Goal: Information Seeking & Learning: Learn about a topic

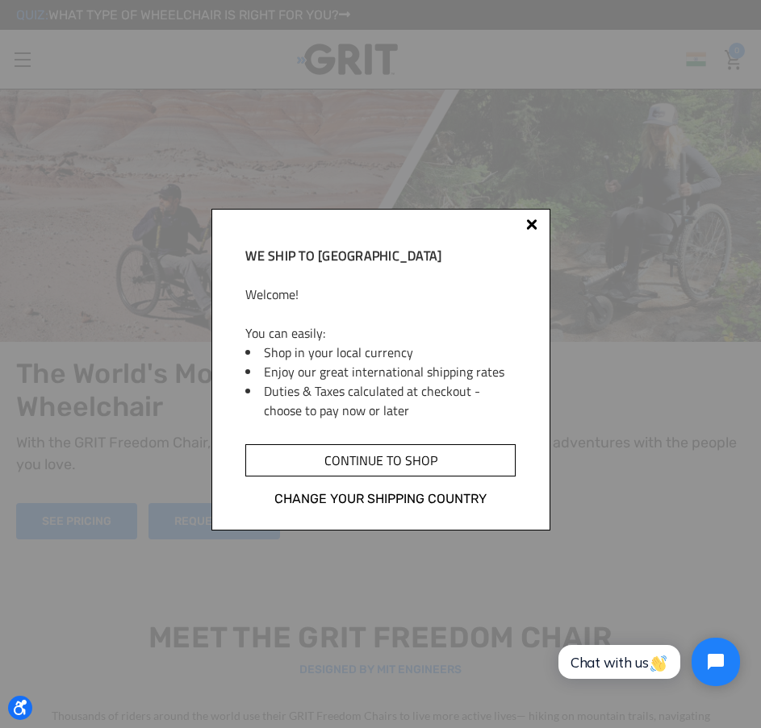
click at [462, 451] on input "Continue to shop" at bounding box center [379, 461] width 269 height 32
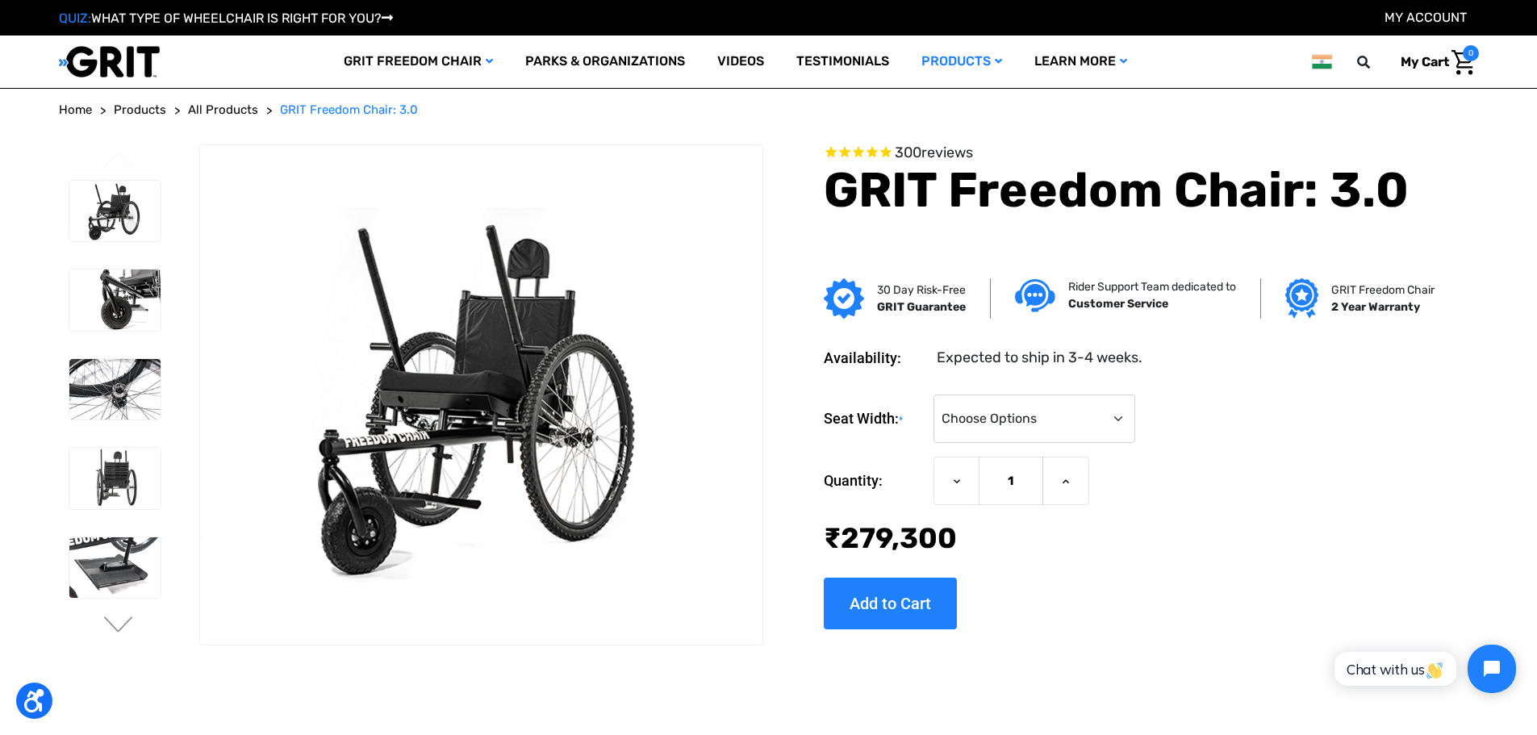
click at [1313, 60] on img at bounding box center [1321, 62] width 19 height 20
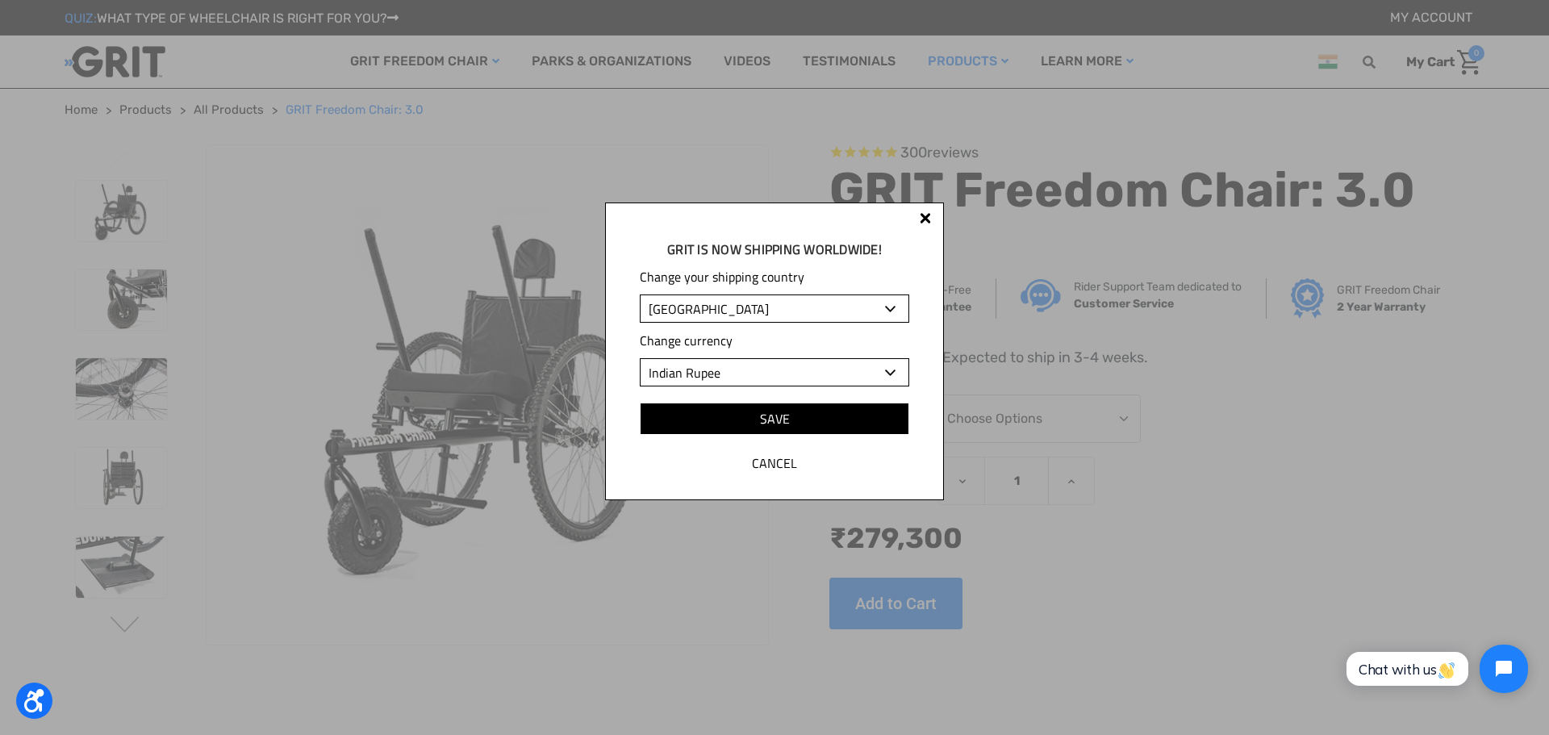
click at [823, 314] on select "Albania Algeria Andorra Angola Anguilla Antigua and Barbuda Argentina Armenia A…" at bounding box center [774, 308] width 269 height 28
select select "US"
click at [640, 294] on select "Albania Algeria Andorra Angola Anguilla Antigua and Barbuda Argentina Armenia A…" at bounding box center [774, 308] width 269 height 28
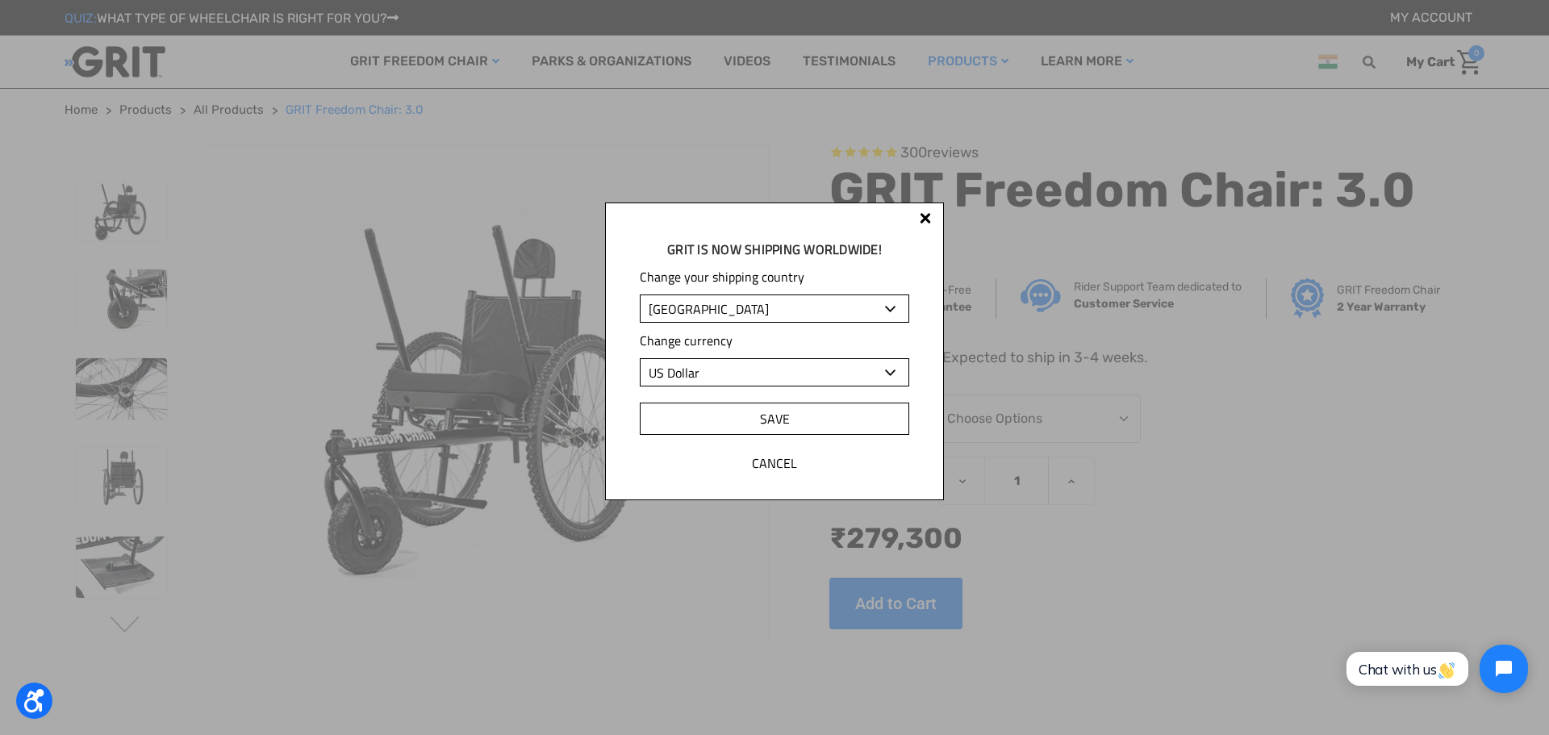
click at [723, 419] on input "Save" at bounding box center [774, 419] width 269 height 32
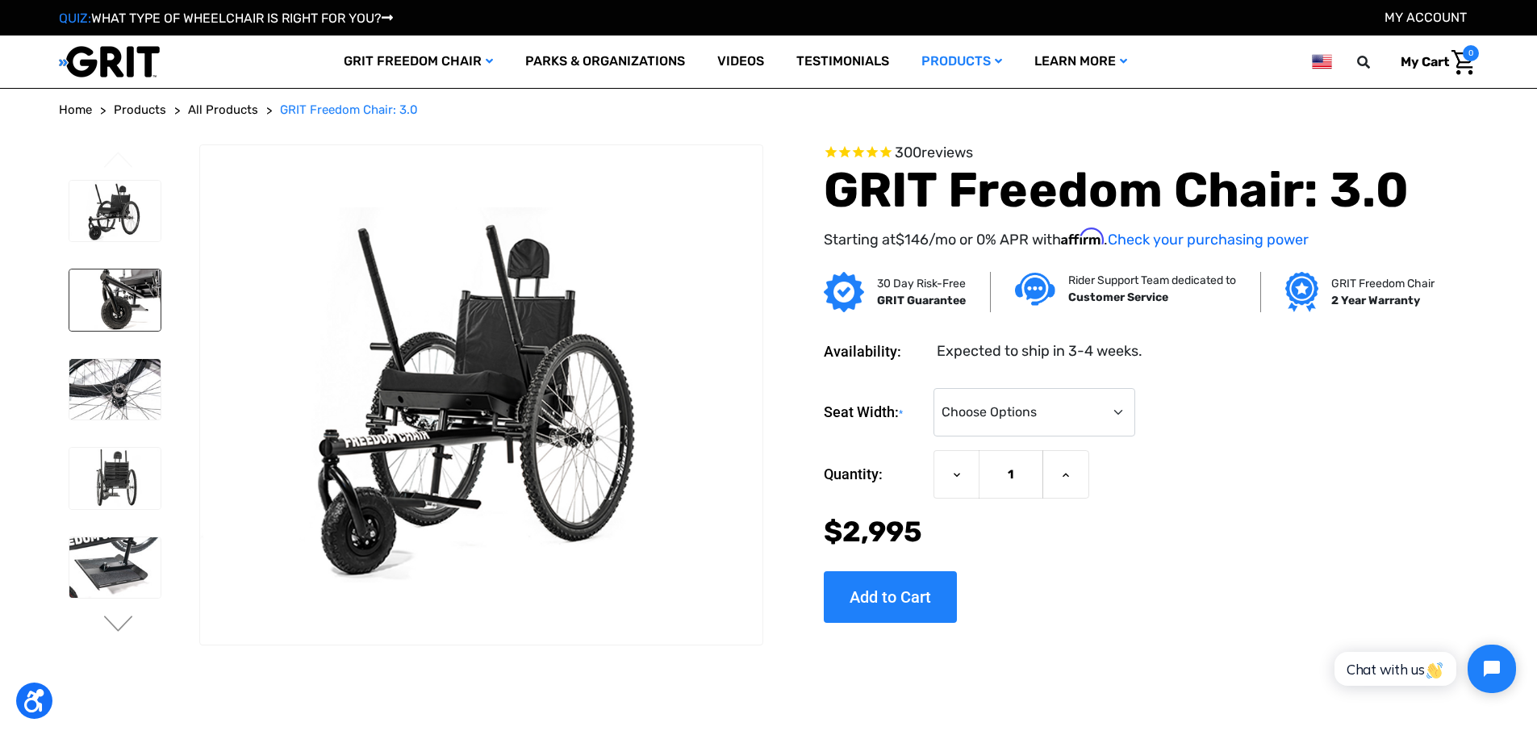
click at [147, 315] on img at bounding box center [114, 299] width 91 height 61
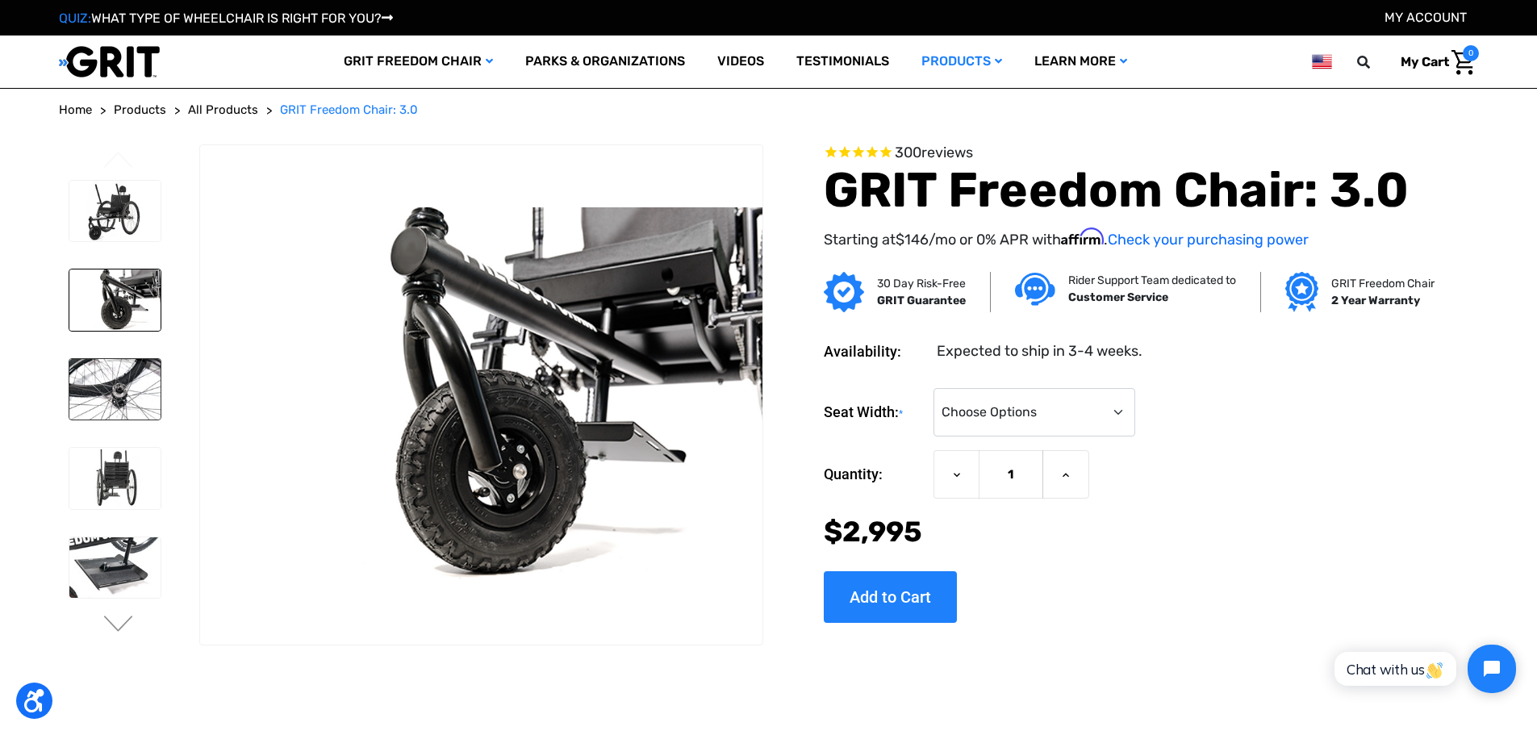
click at [156, 363] on img at bounding box center [114, 389] width 91 height 61
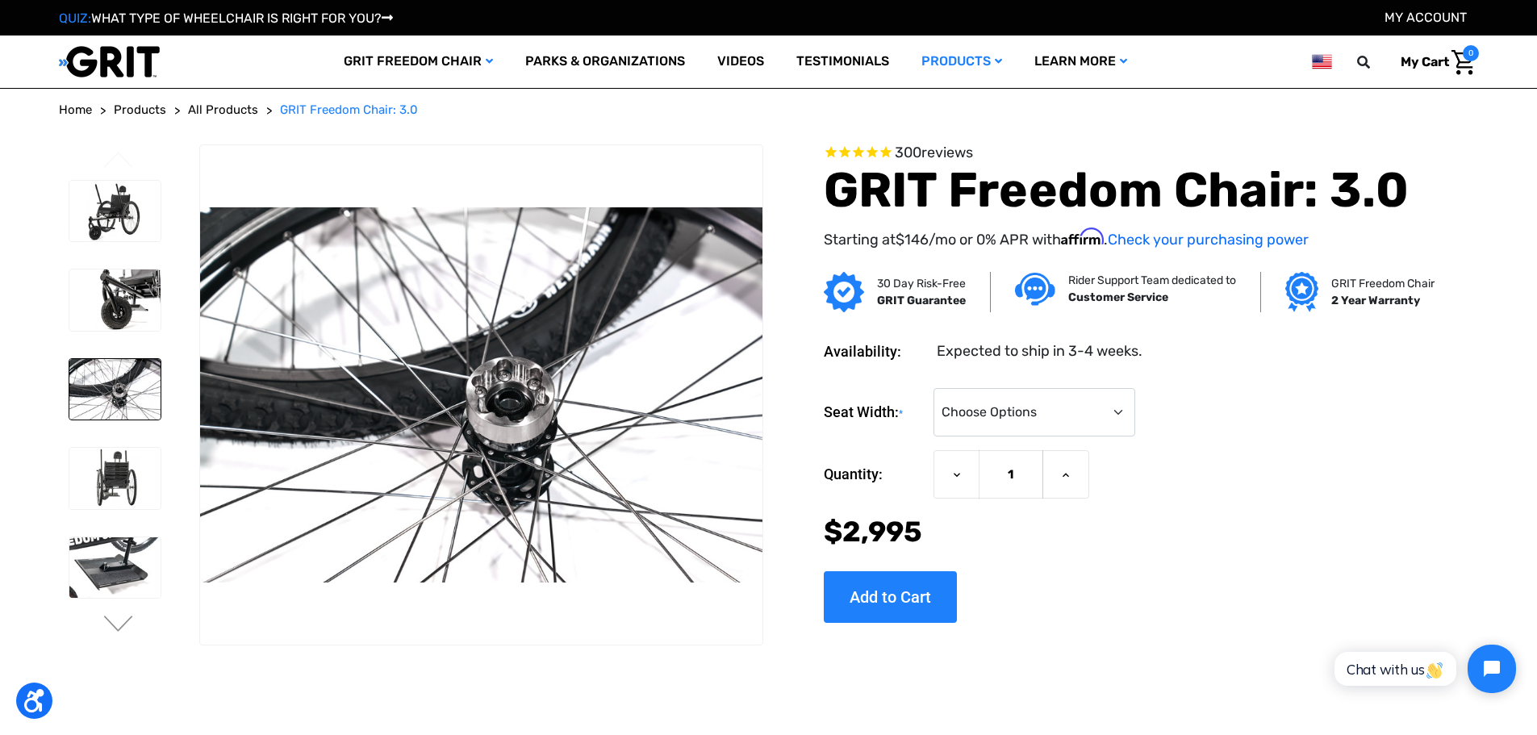
click at [156, 384] on img at bounding box center [114, 389] width 91 height 61
click at [126, 470] on img at bounding box center [114, 478] width 91 height 61
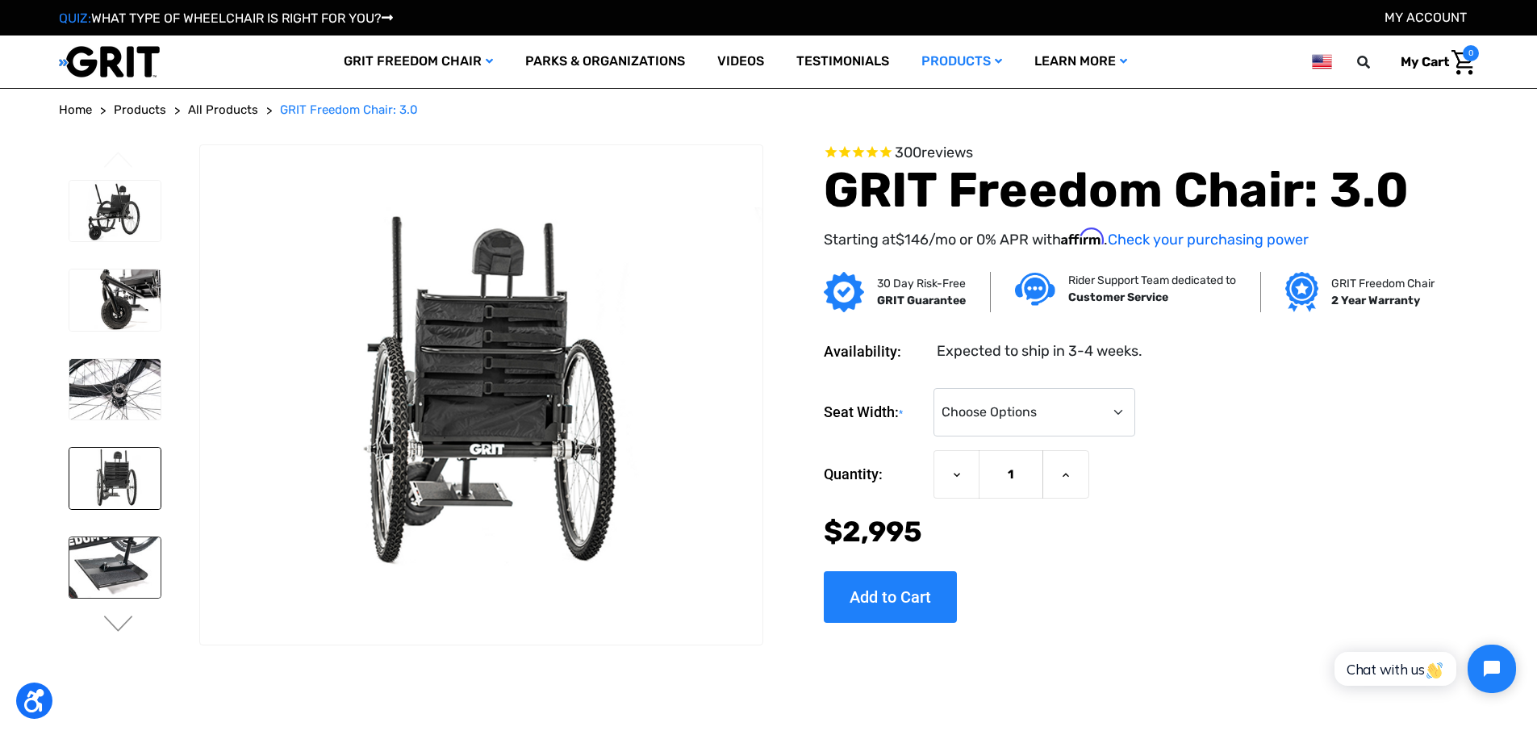
click at [128, 550] on img at bounding box center [114, 567] width 91 height 61
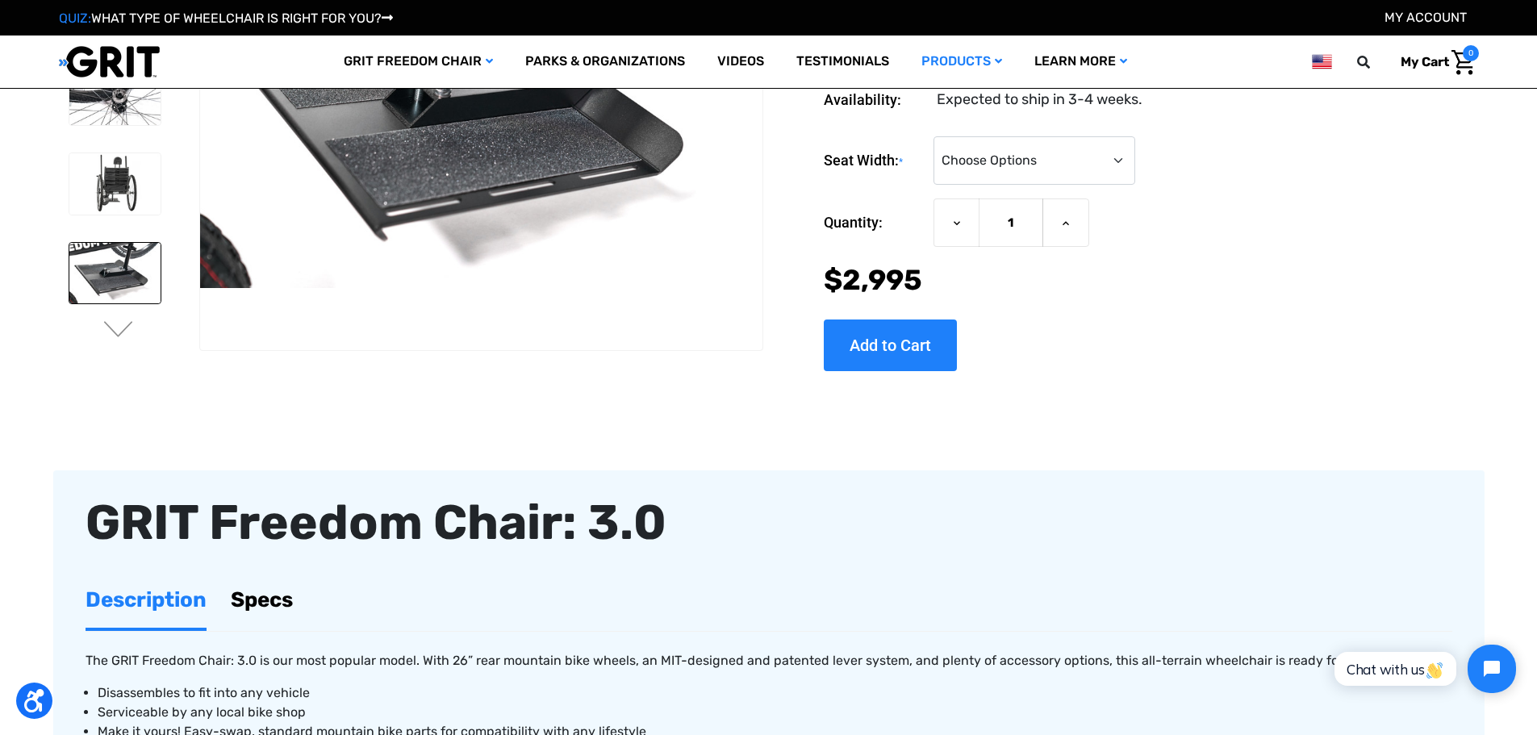
scroll to position [242, 0]
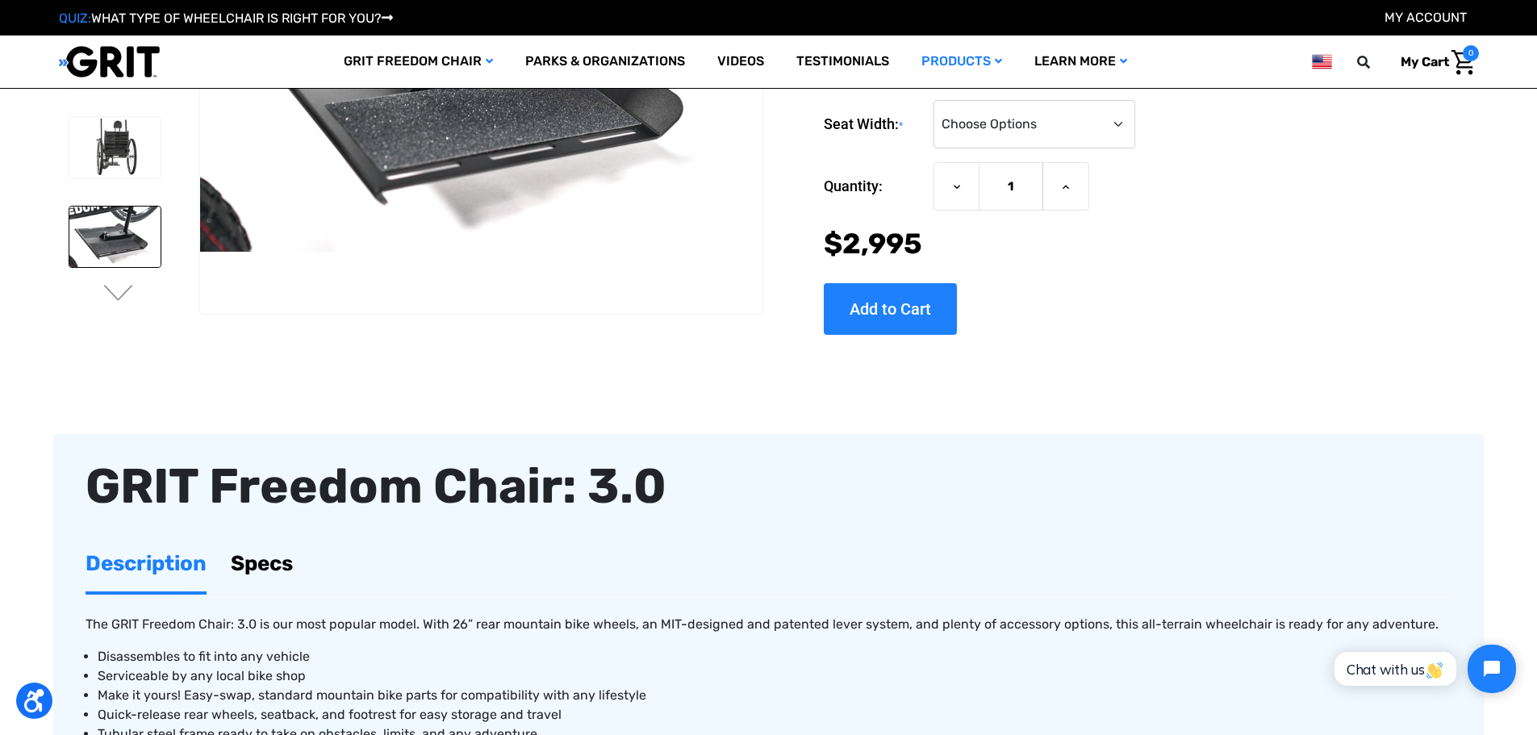
click at [127, 307] on ul "Previous" at bounding box center [129, 64] width 141 height 501
click at [123, 301] on button "Next" at bounding box center [119, 294] width 34 height 19
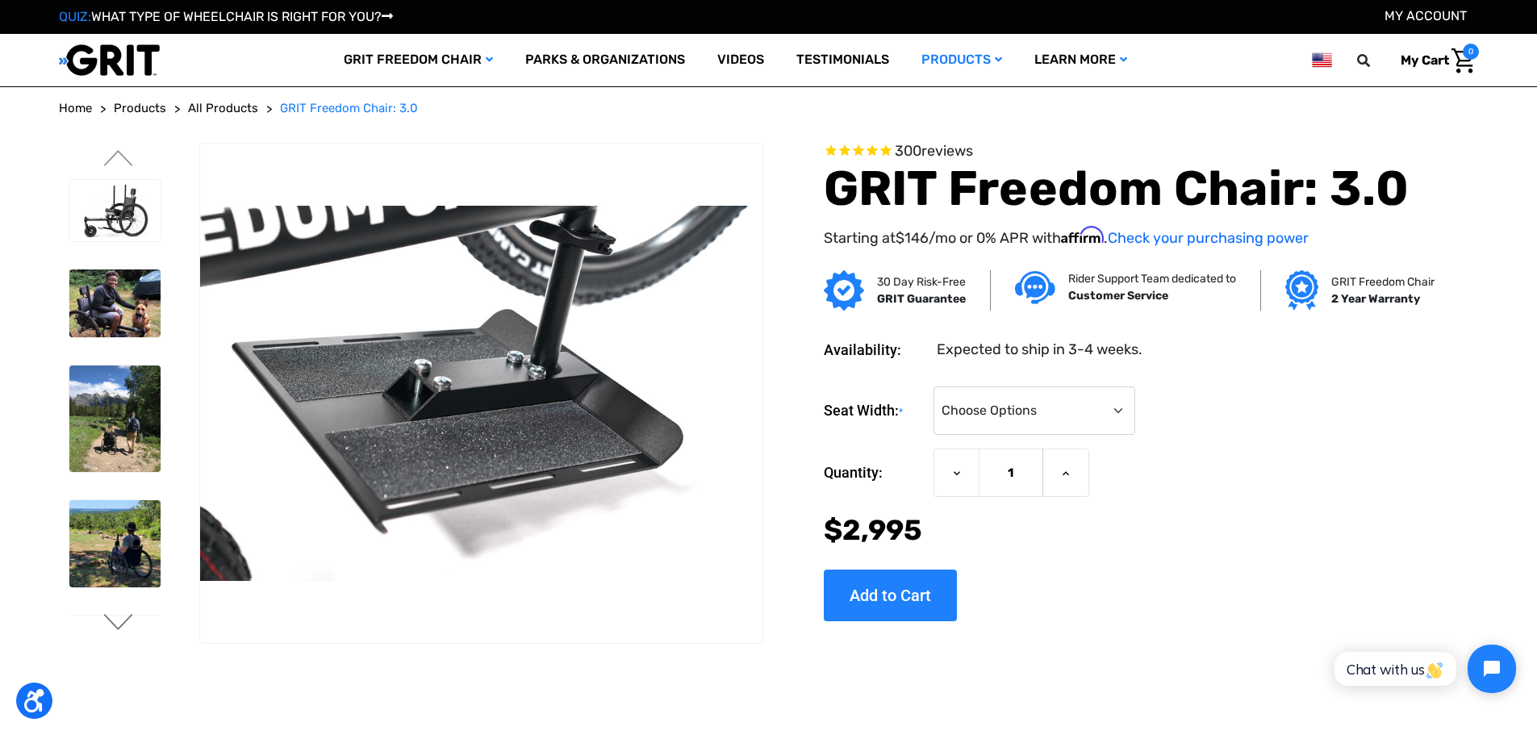
scroll to position [0, 0]
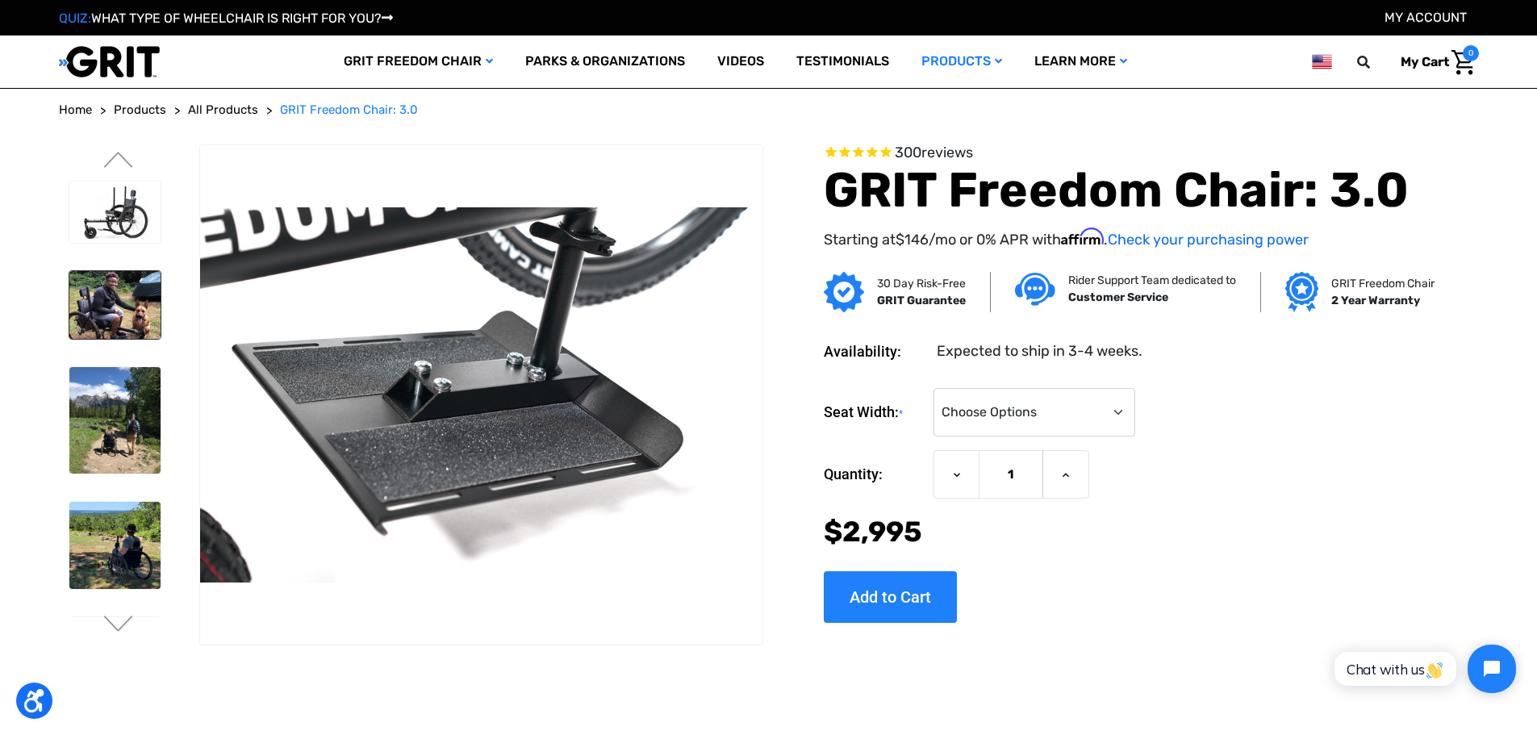
click at [122, 296] on img at bounding box center [114, 305] width 91 height 69
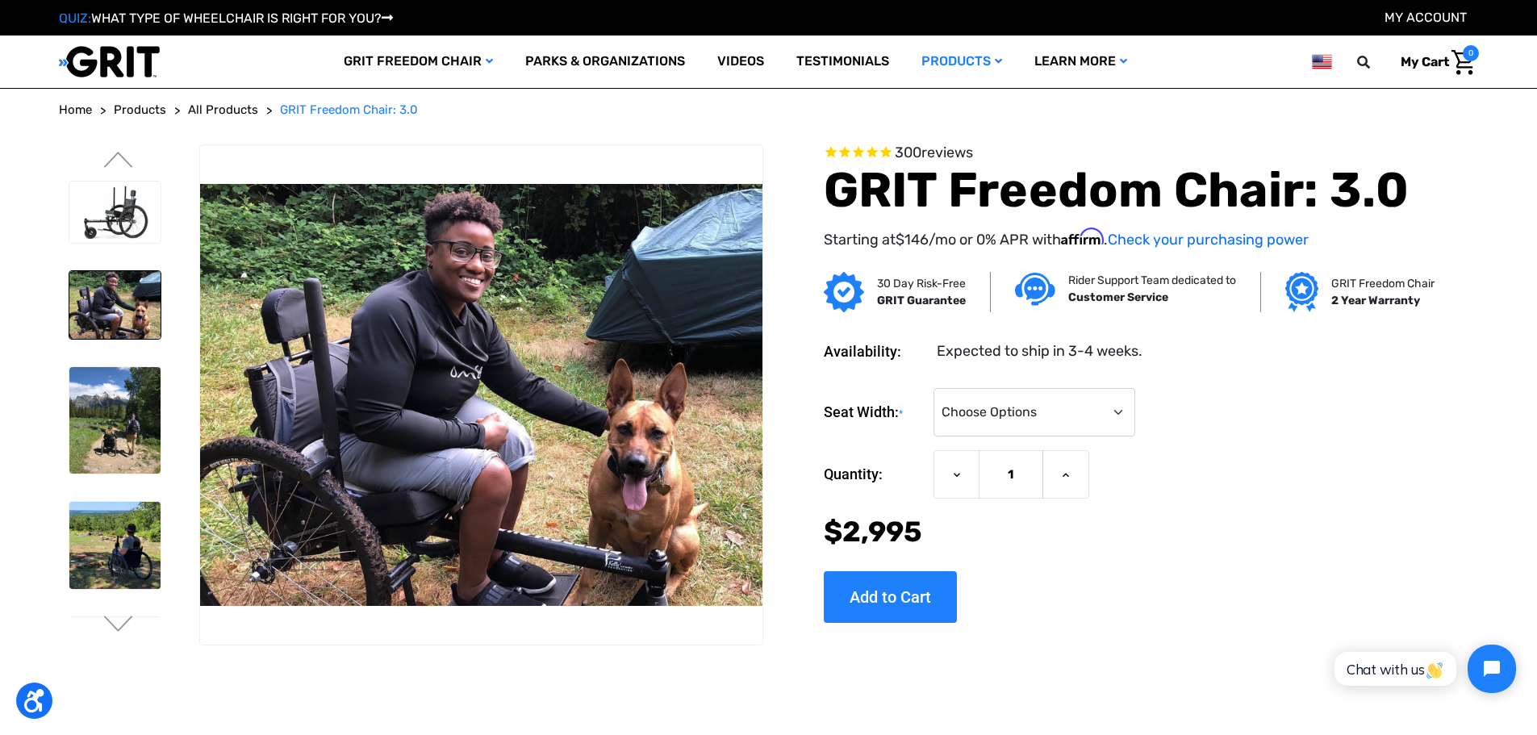
click at [122, 296] on img at bounding box center [114, 305] width 91 height 69
click at [140, 399] on img at bounding box center [114, 420] width 91 height 106
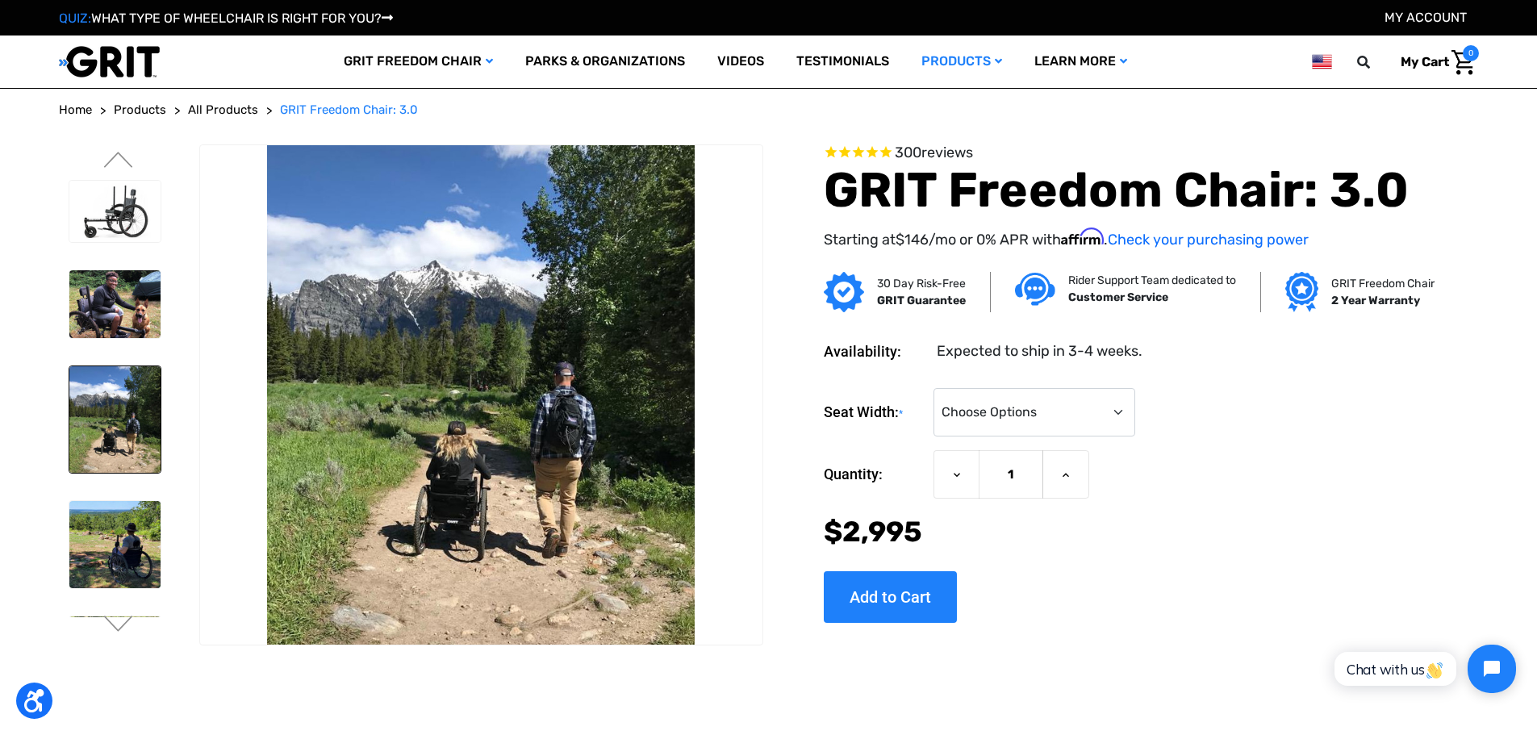
click at [139, 399] on img at bounding box center [114, 419] width 91 height 106
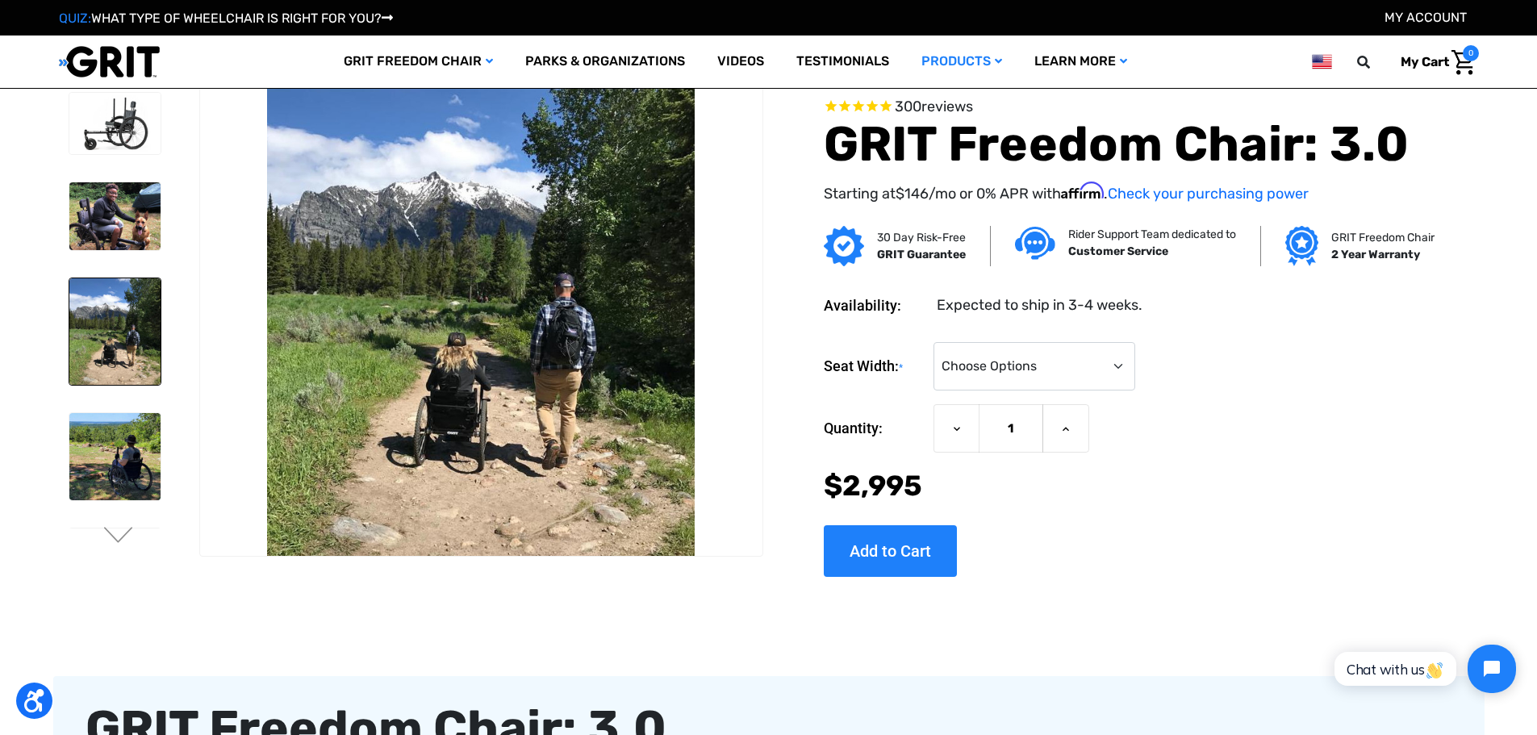
scroll to position [81, 0]
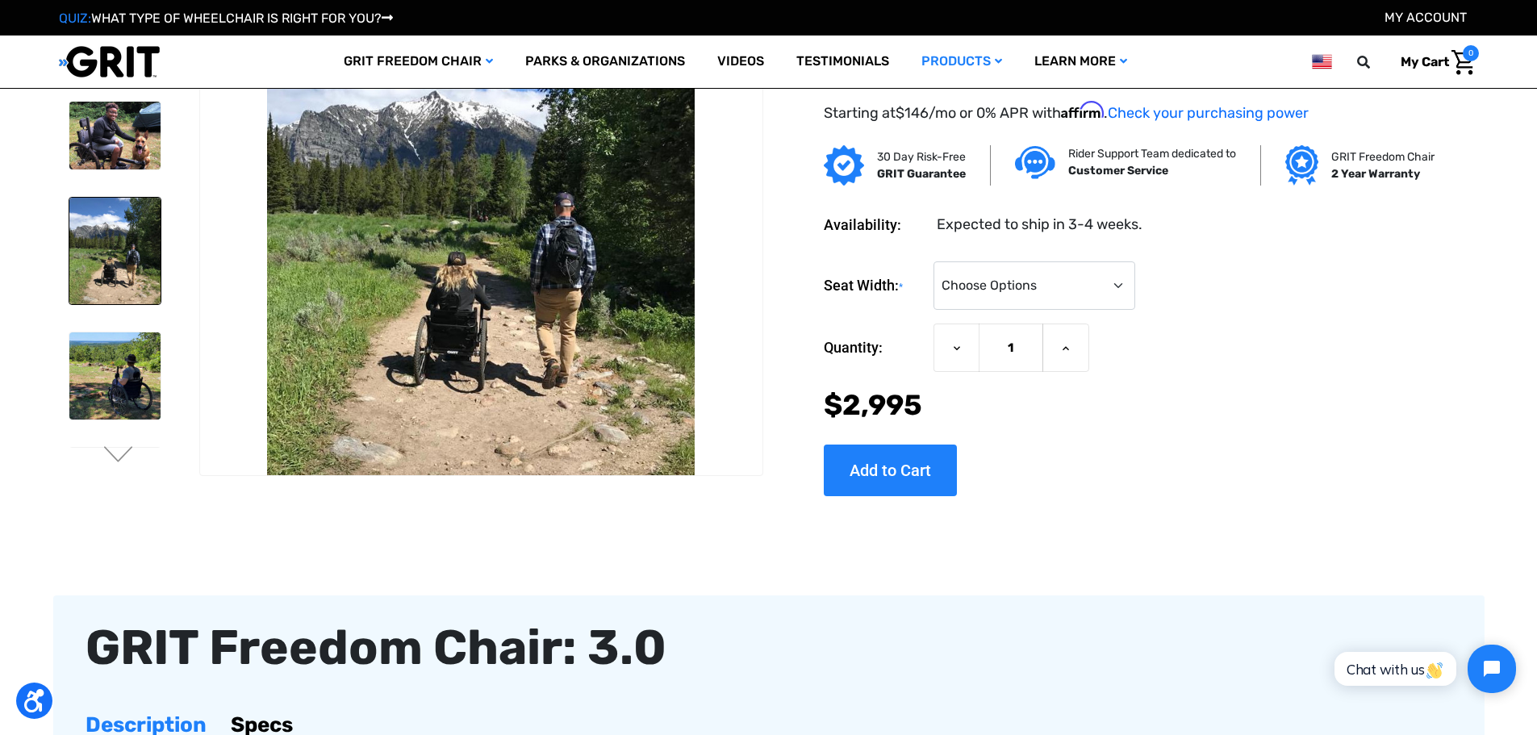
click at [139, 399] on img at bounding box center [114, 375] width 91 height 86
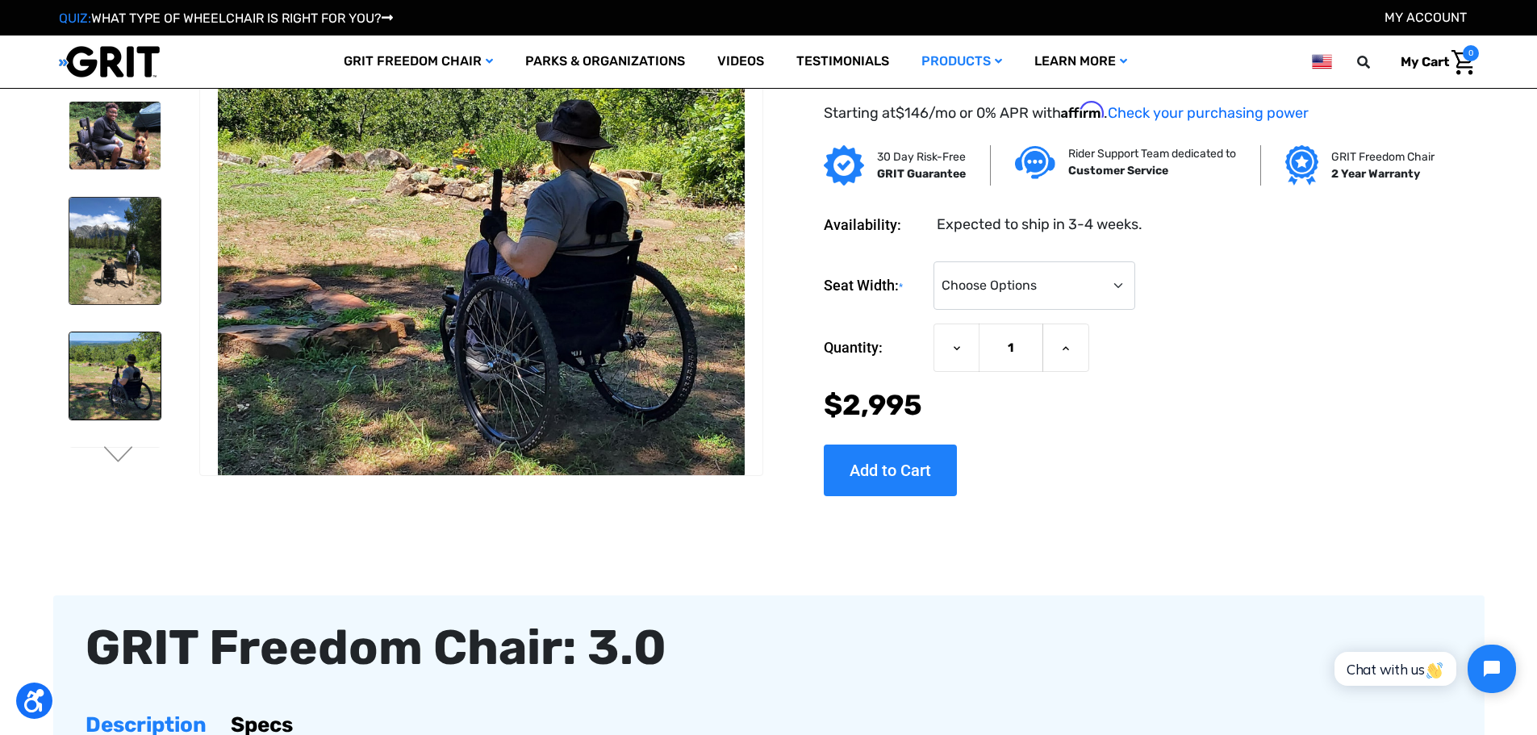
click at [139, 399] on img at bounding box center [114, 375] width 91 height 86
click at [116, 461] on button "Next" at bounding box center [119, 455] width 34 height 19
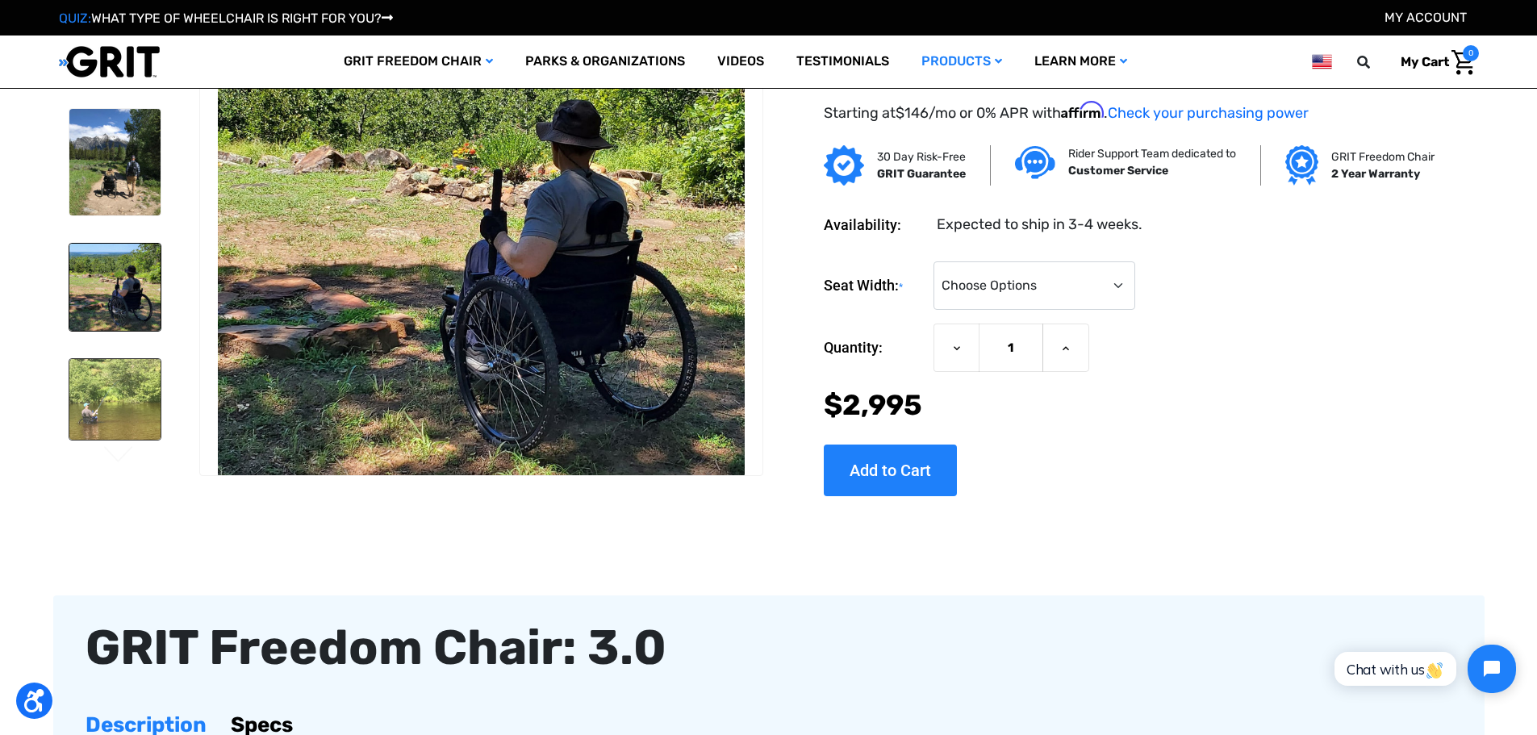
click at [115, 415] on img at bounding box center [114, 399] width 91 height 81
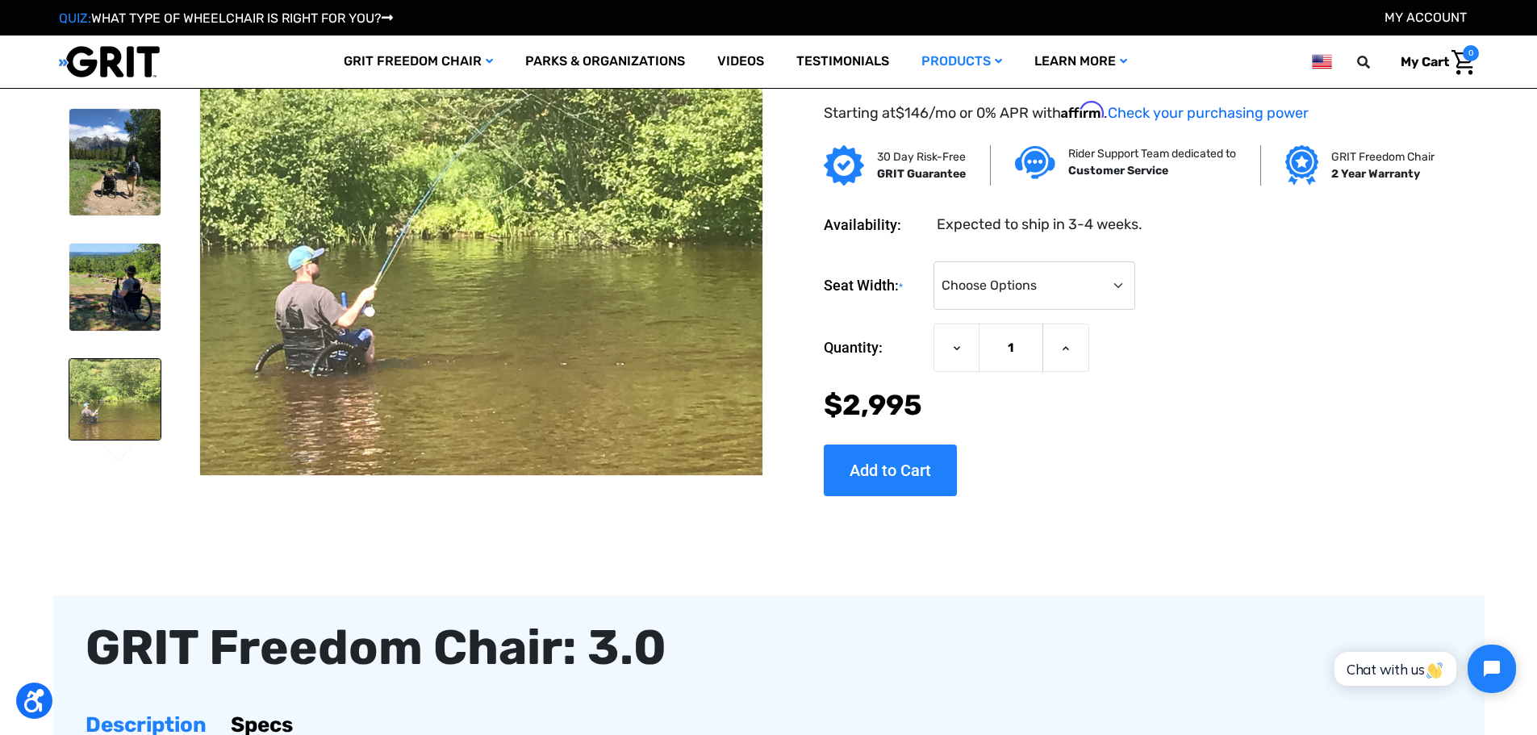
click at [115, 415] on img at bounding box center [114, 399] width 91 height 81
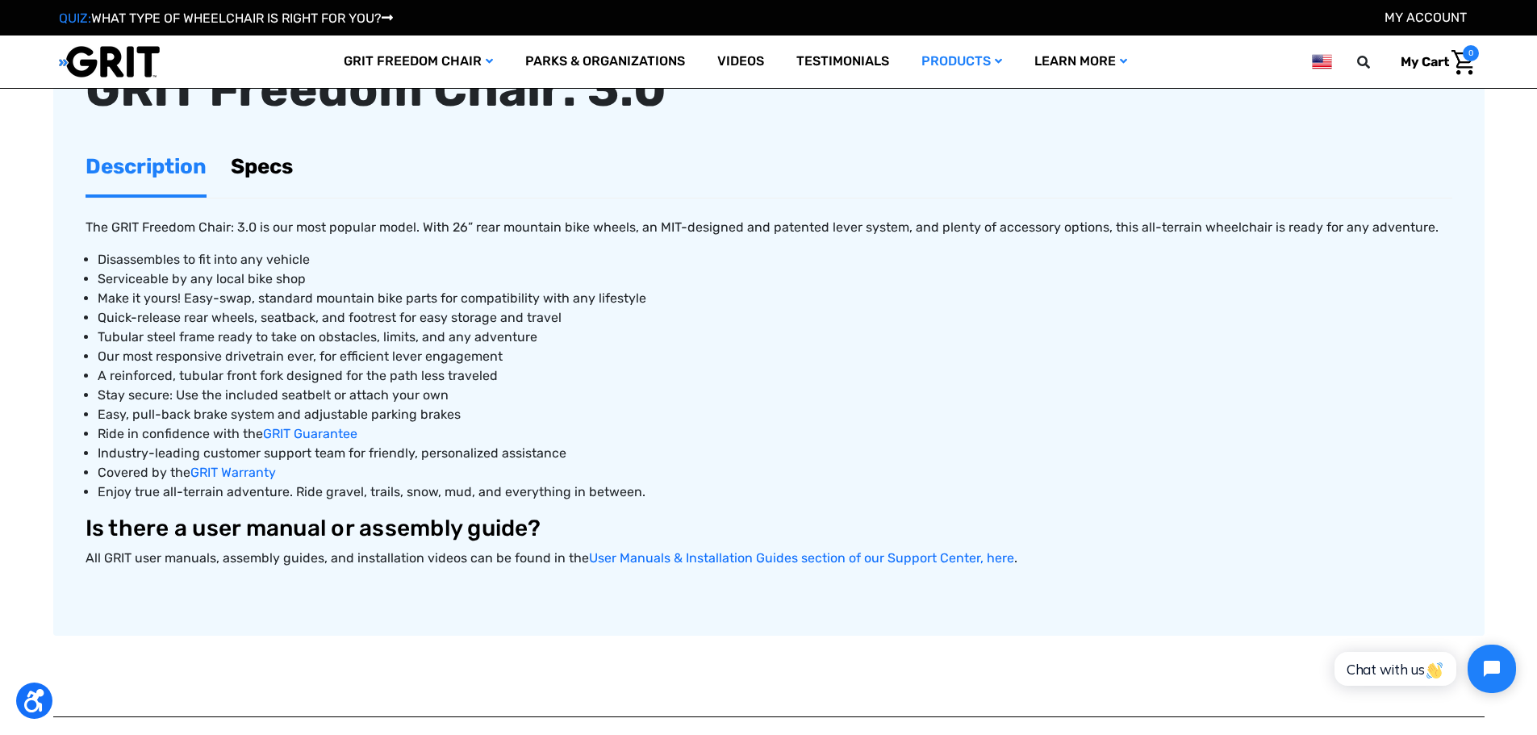
scroll to position [645, 0]
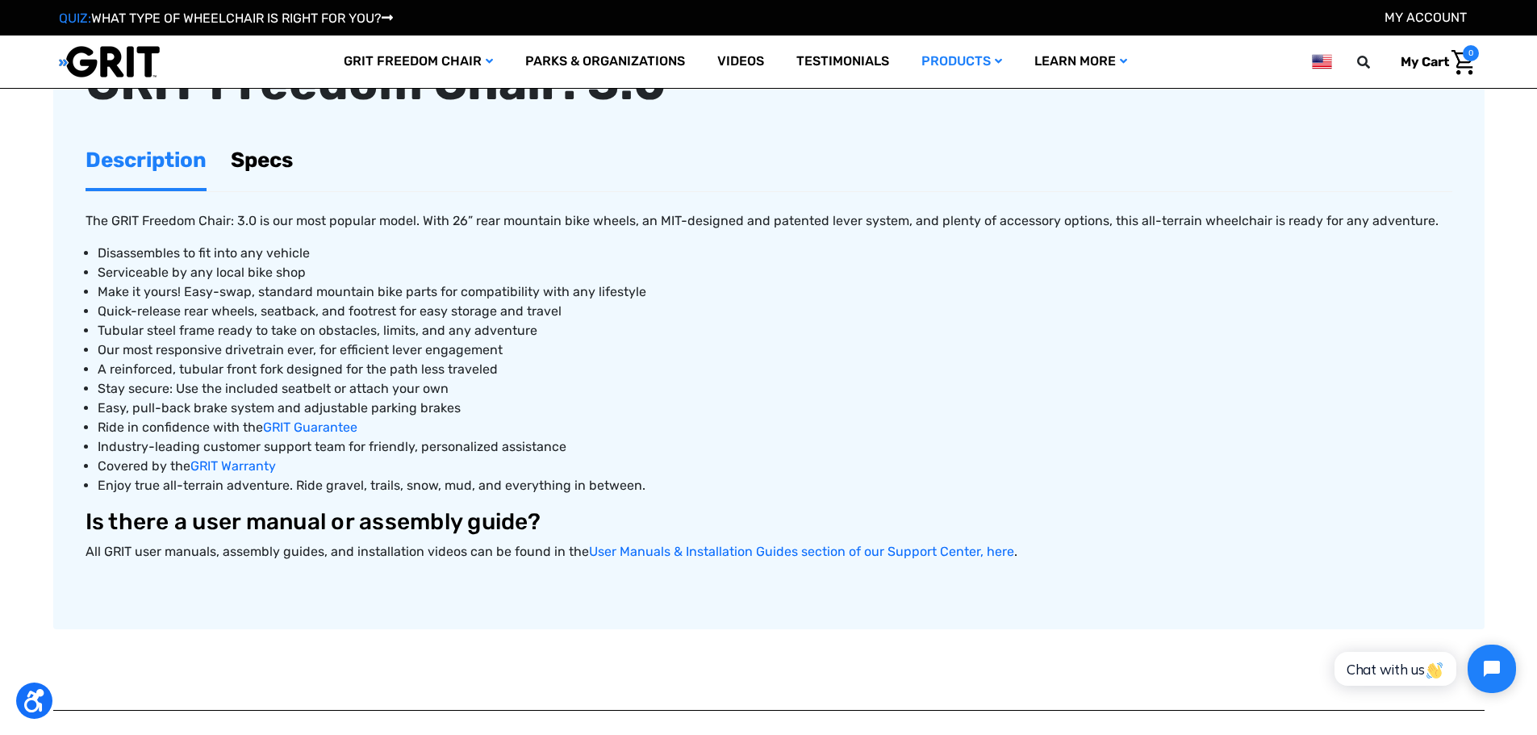
click at [302, 153] on ul "Description Specs" at bounding box center [769, 162] width 1367 height 60
click at [260, 164] on link "Specs" at bounding box center [262, 160] width 62 height 56
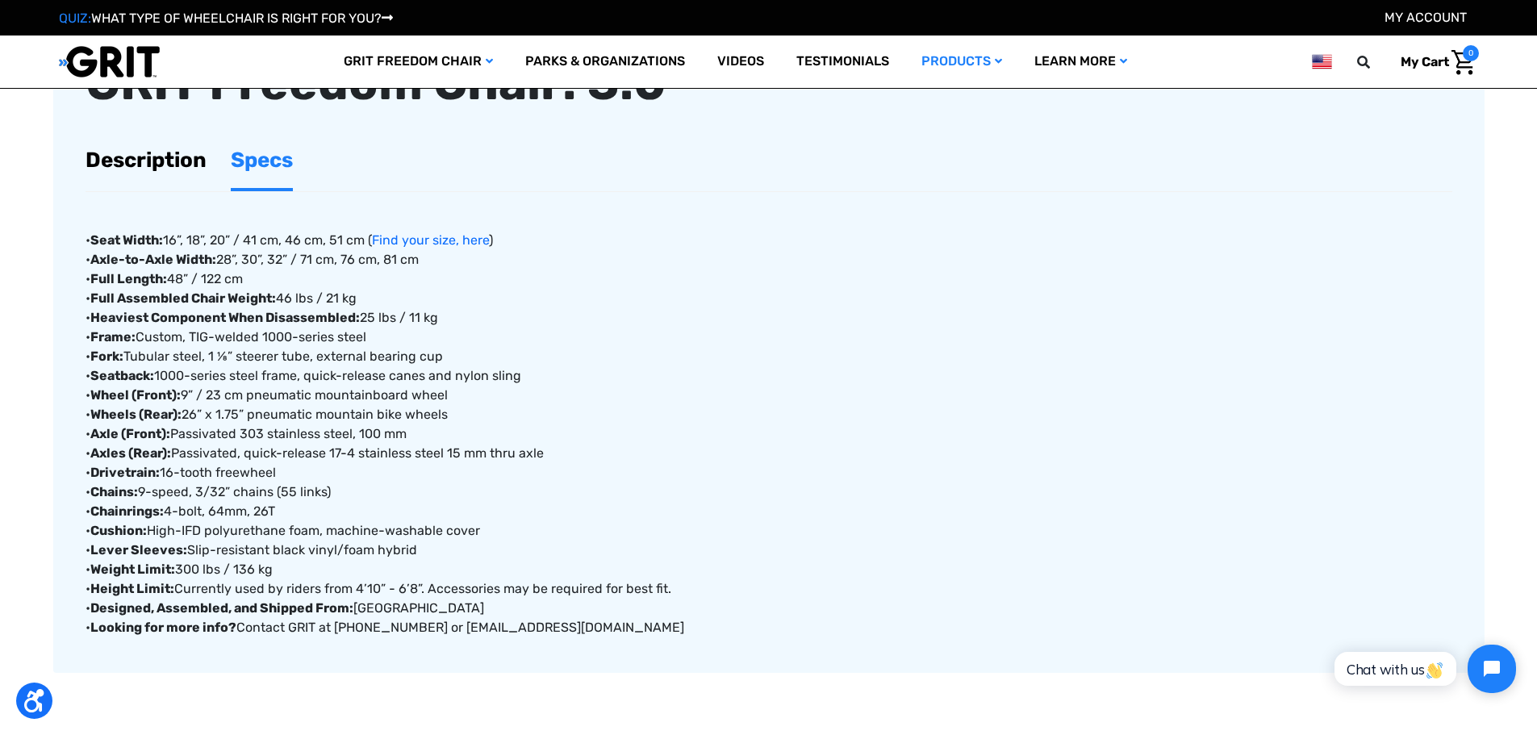
click at [181, 166] on link "Description" at bounding box center [146, 160] width 121 height 56
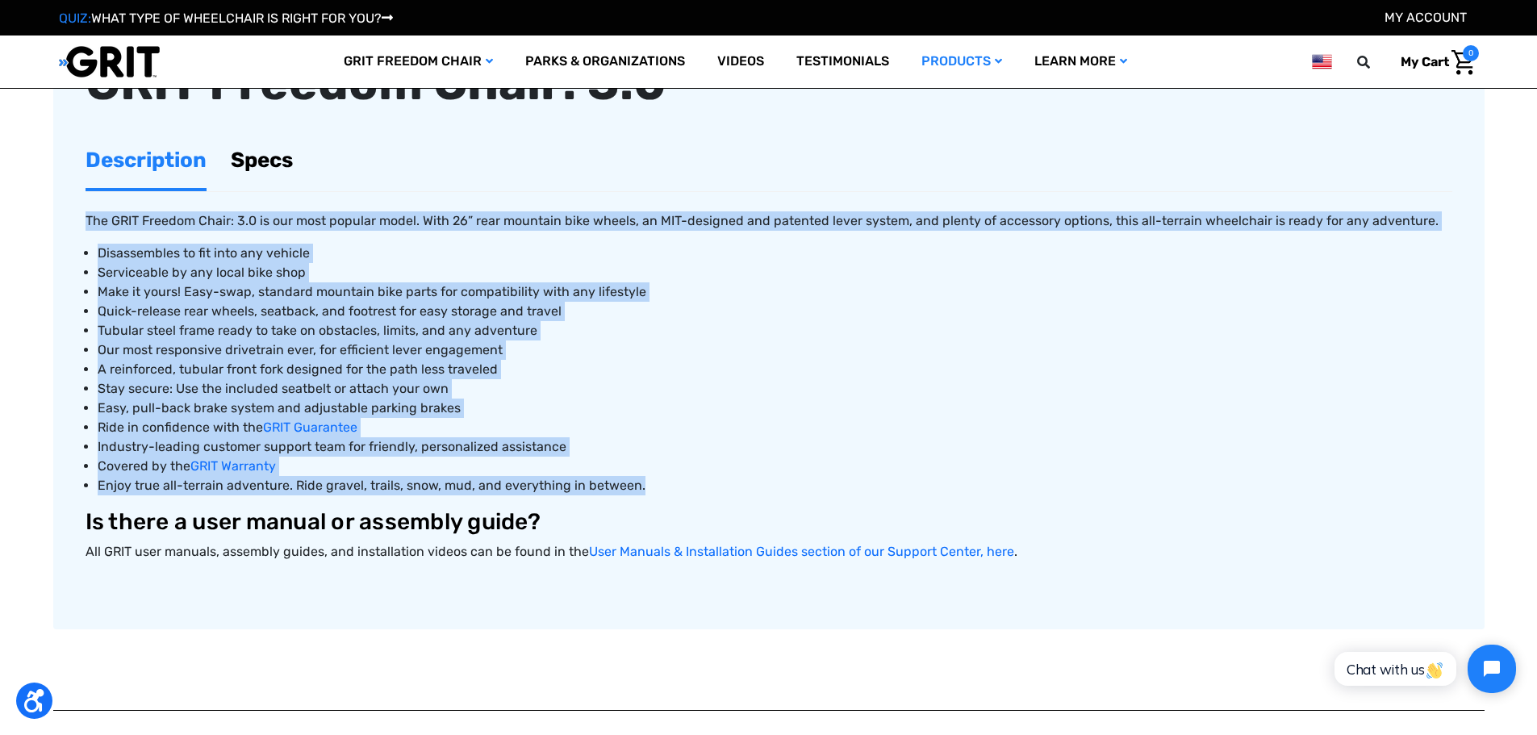
drag, startPoint x: 82, startPoint y: 217, endPoint x: 641, endPoint y: 486, distance: 619.5
click at [641, 486] on article "GRIT Freedom Chair: 3.0 Description Specs The GRIT Freedom Chair: 3.0 is our mo…" at bounding box center [768, 330] width 1431 height 599
click at [641, 486] on li "Enjoy true all-terrain adventure. Ride gravel, trails, snow, mud, and everythin…" at bounding box center [775, 485] width 1354 height 19
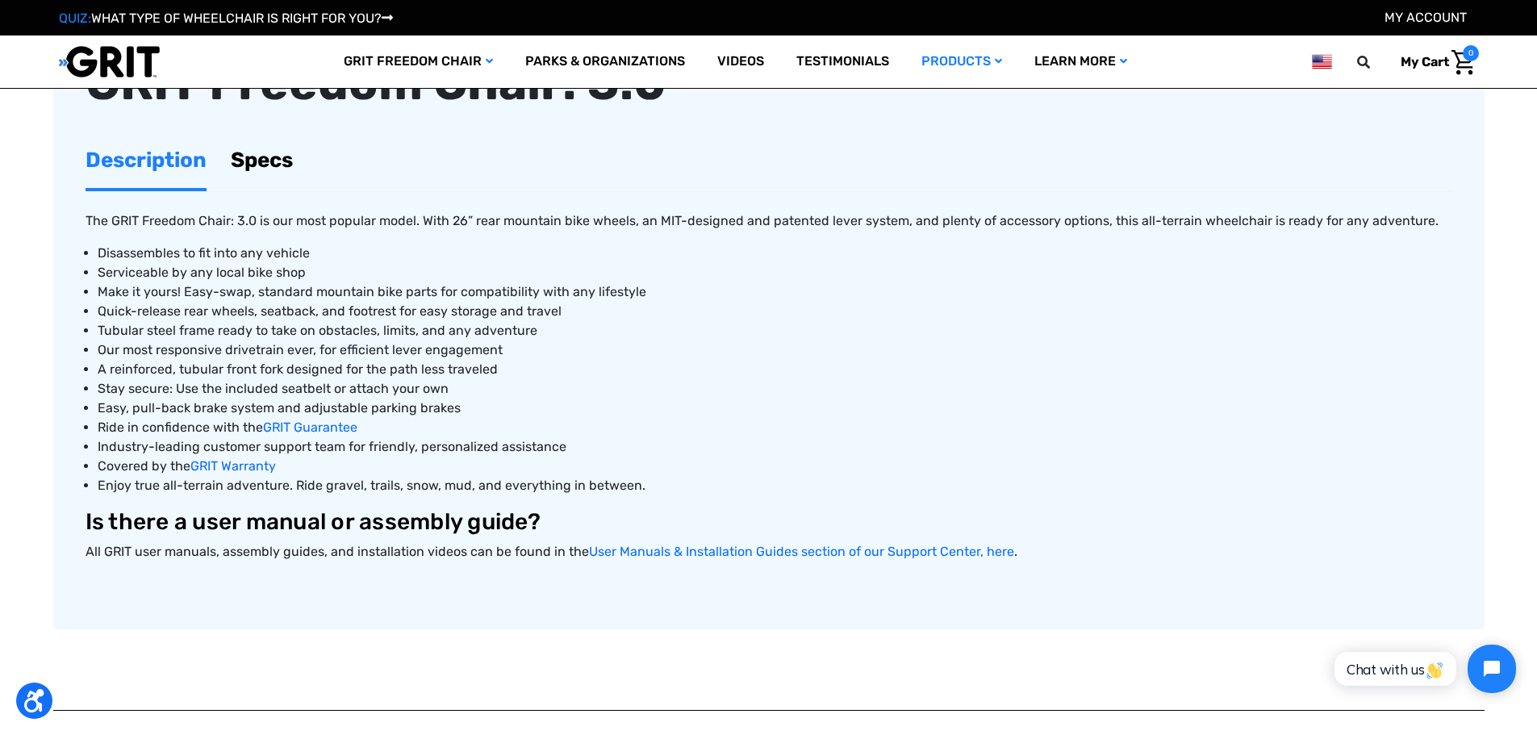
click at [269, 176] on link "Specs" at bounding box center [262, 160] width 62 height 56
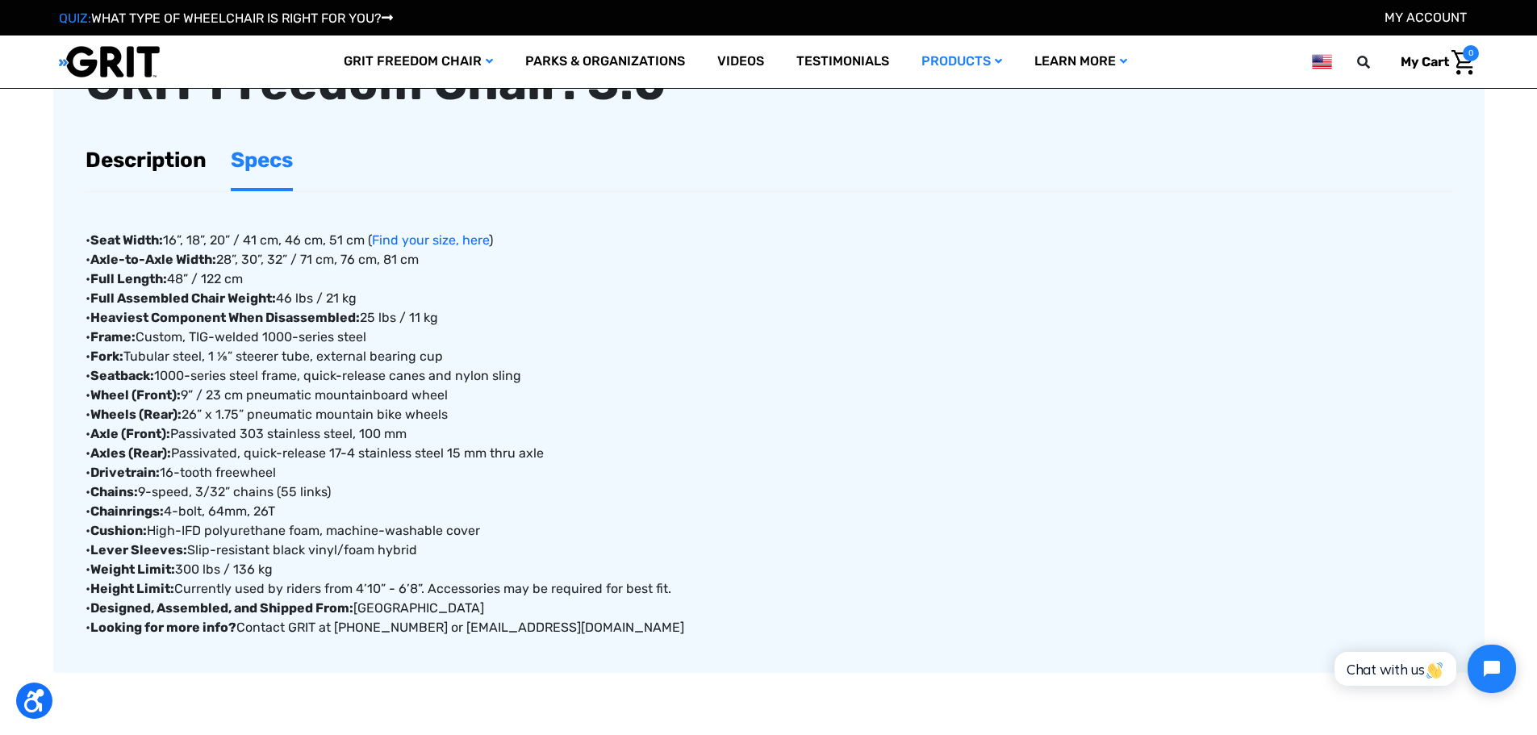
click at [187, 181] on link "Description" at bounding box center [146, 160] width 121 height 56
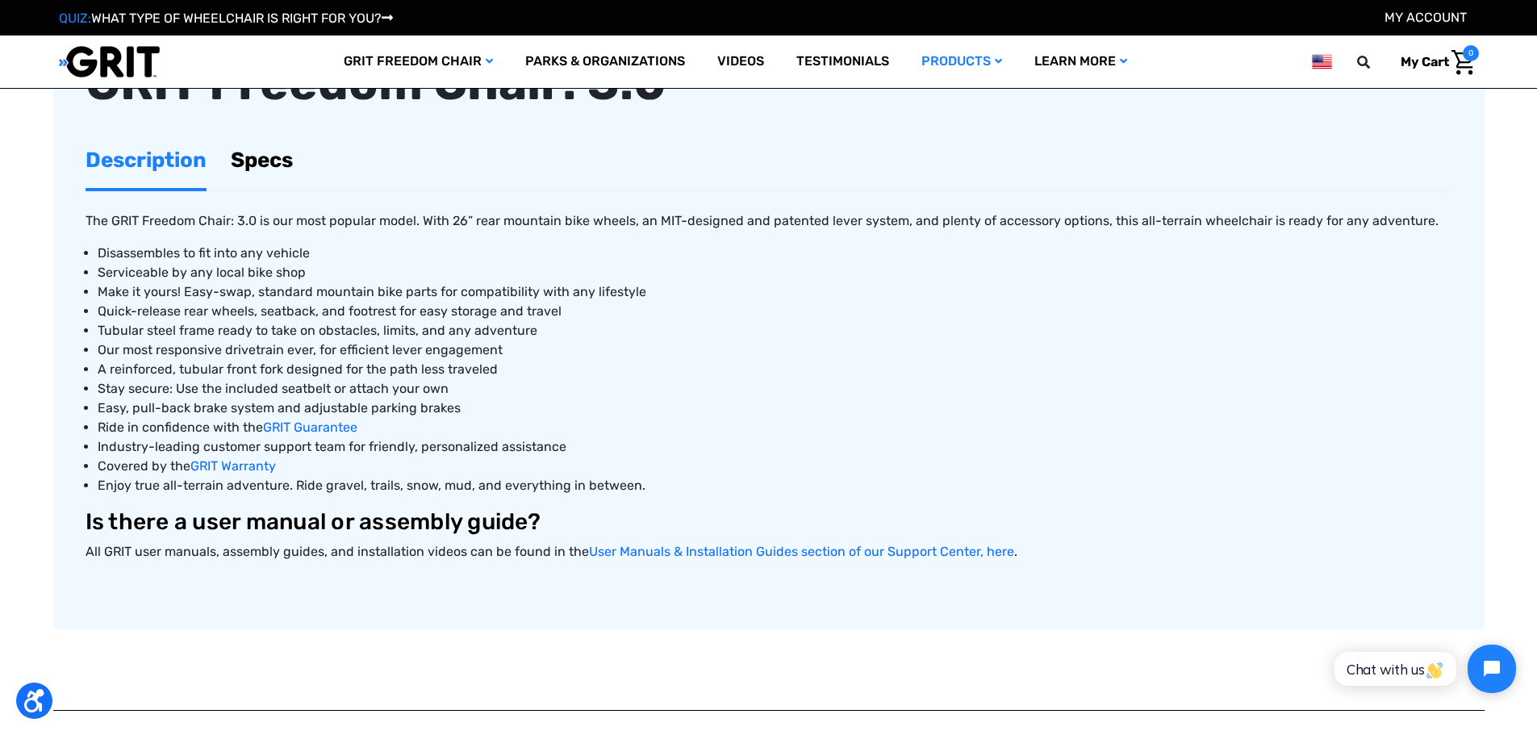
click at [233, 169] on link "Specs" at bounding box center [262, 160] width 62 height 56
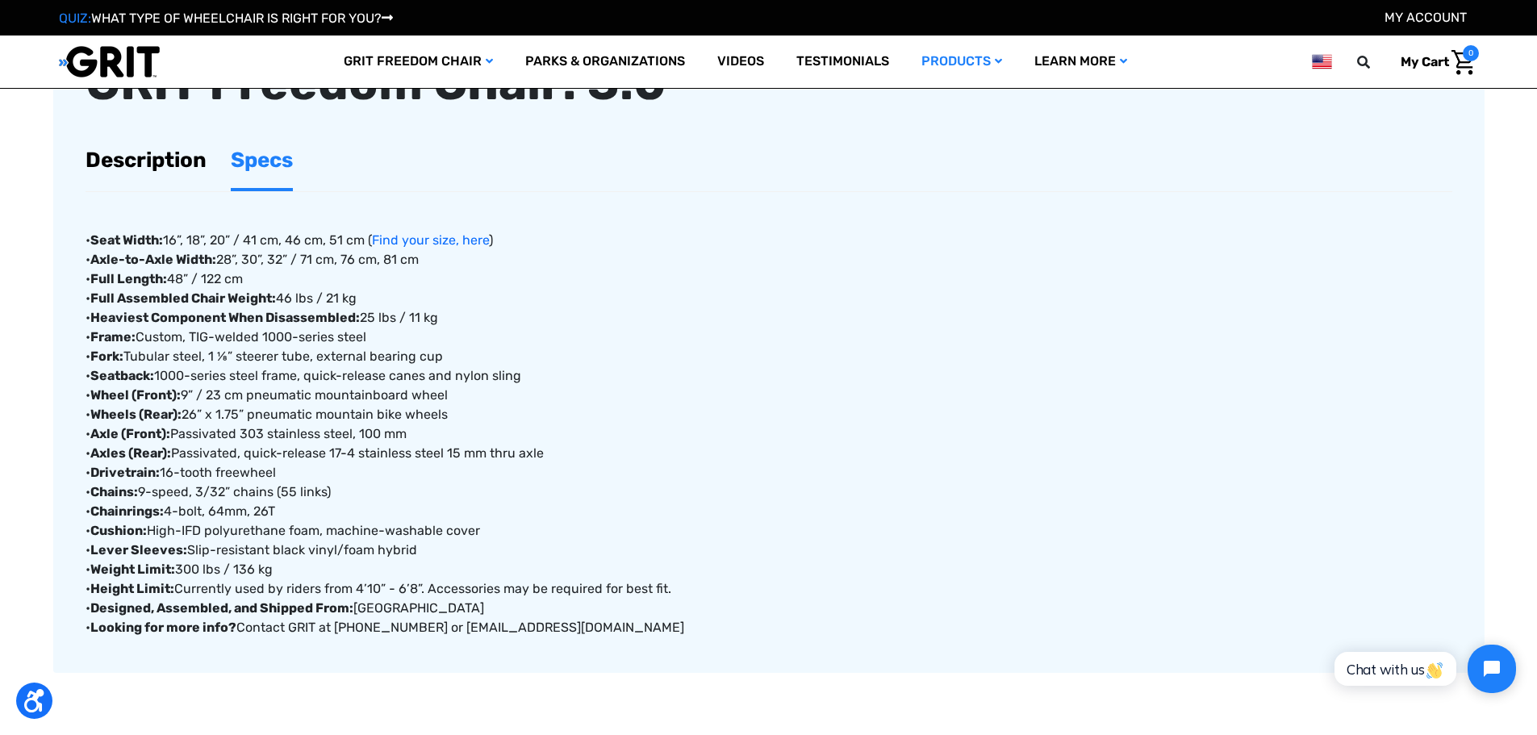
click at [177, 165] on link "Description" at bounding box center [146, 160] width 121 height 56
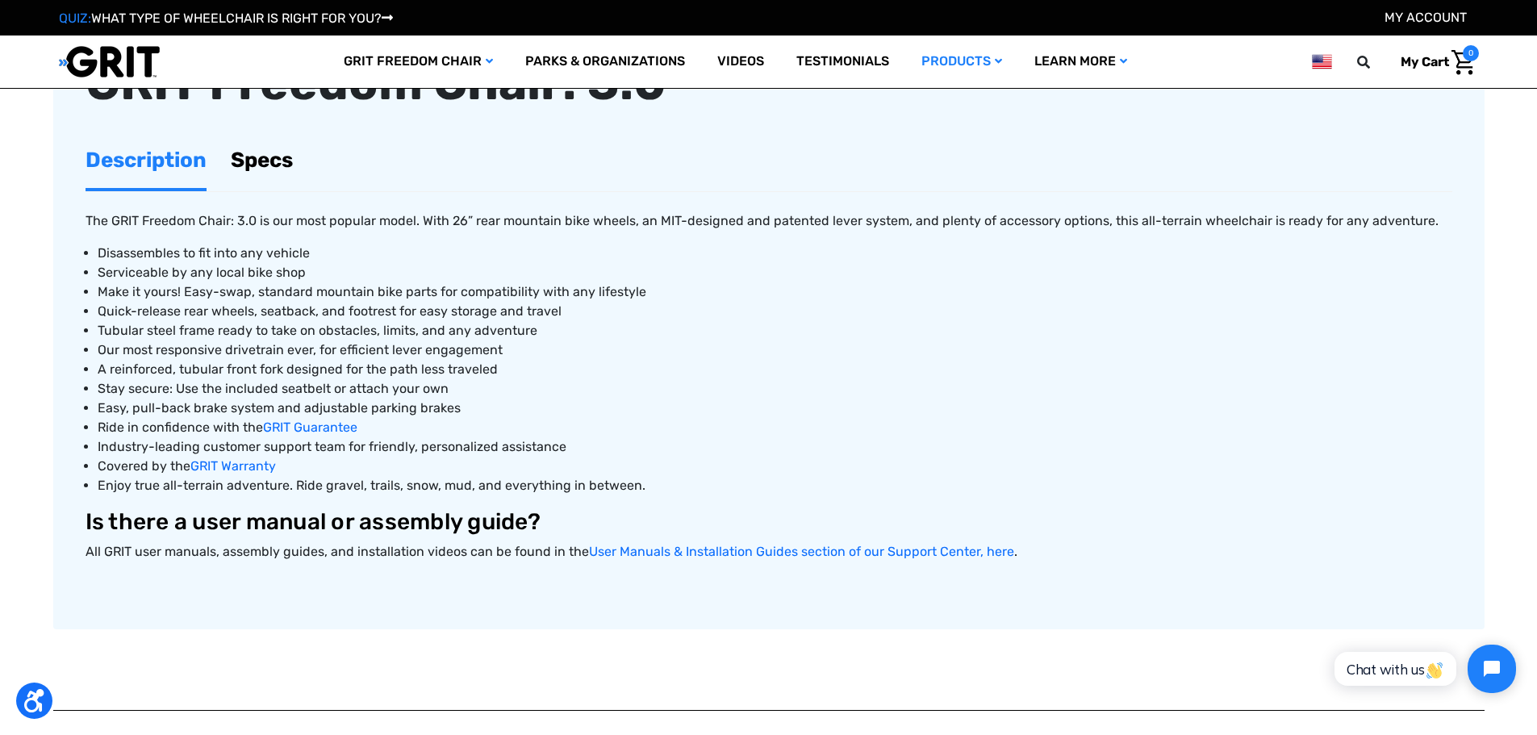
click at [255, 180] on link "Specs" at bounding box center [262, 160] width 62 height 56
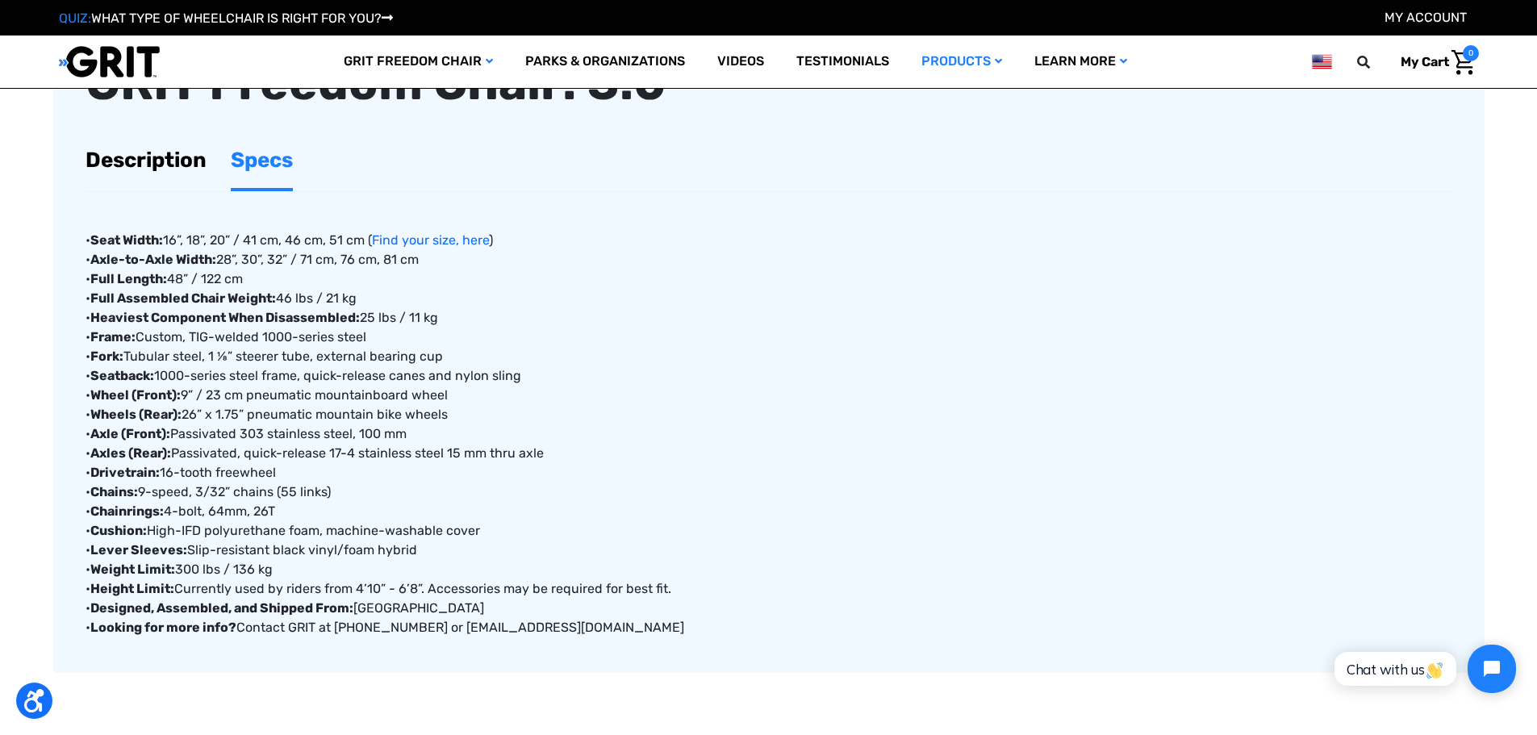
click at [172, 165] on link "Description" at bounding box center [146, 160] width 121 height 56
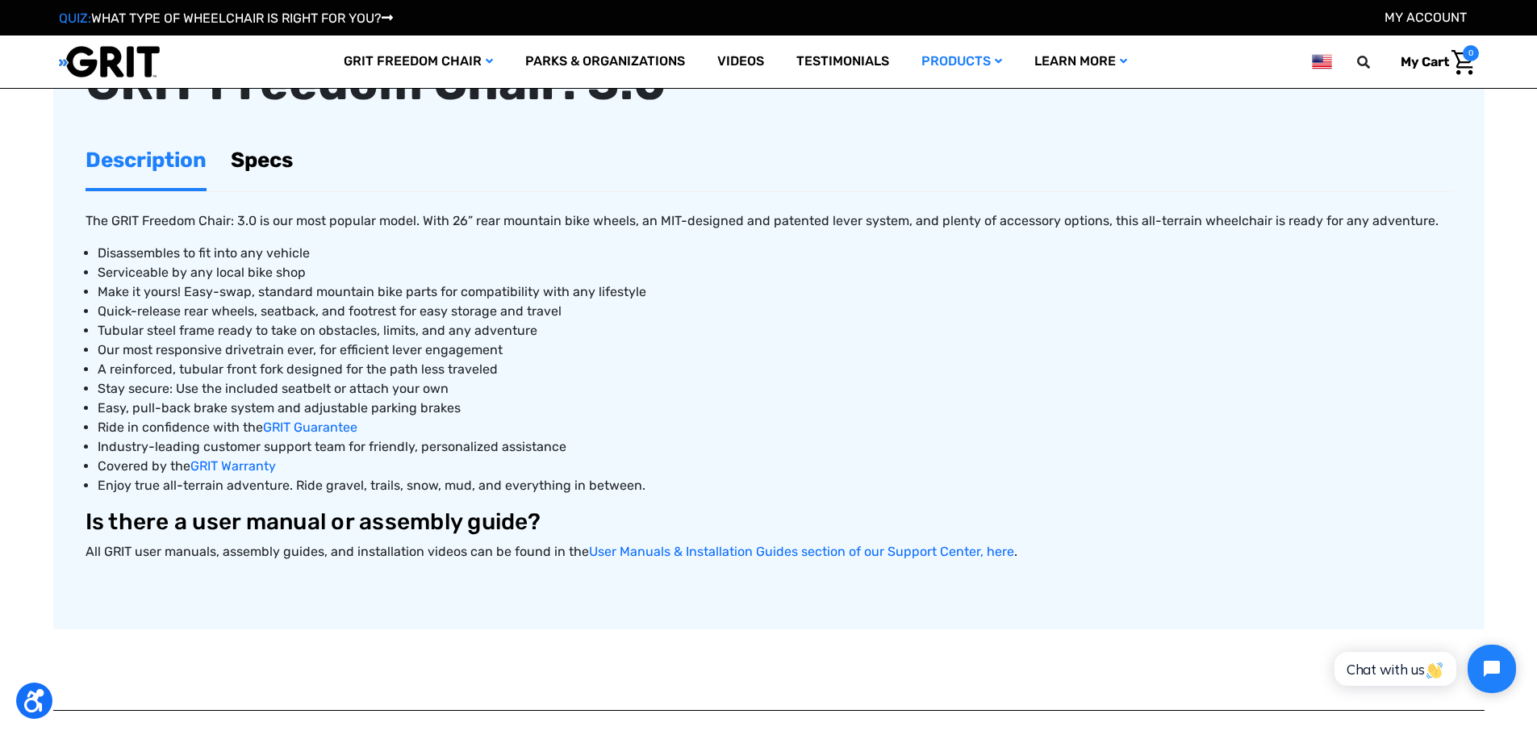
click at [233, 169] on link "Specs" at bounding box center [262, 160] width 62 height 56
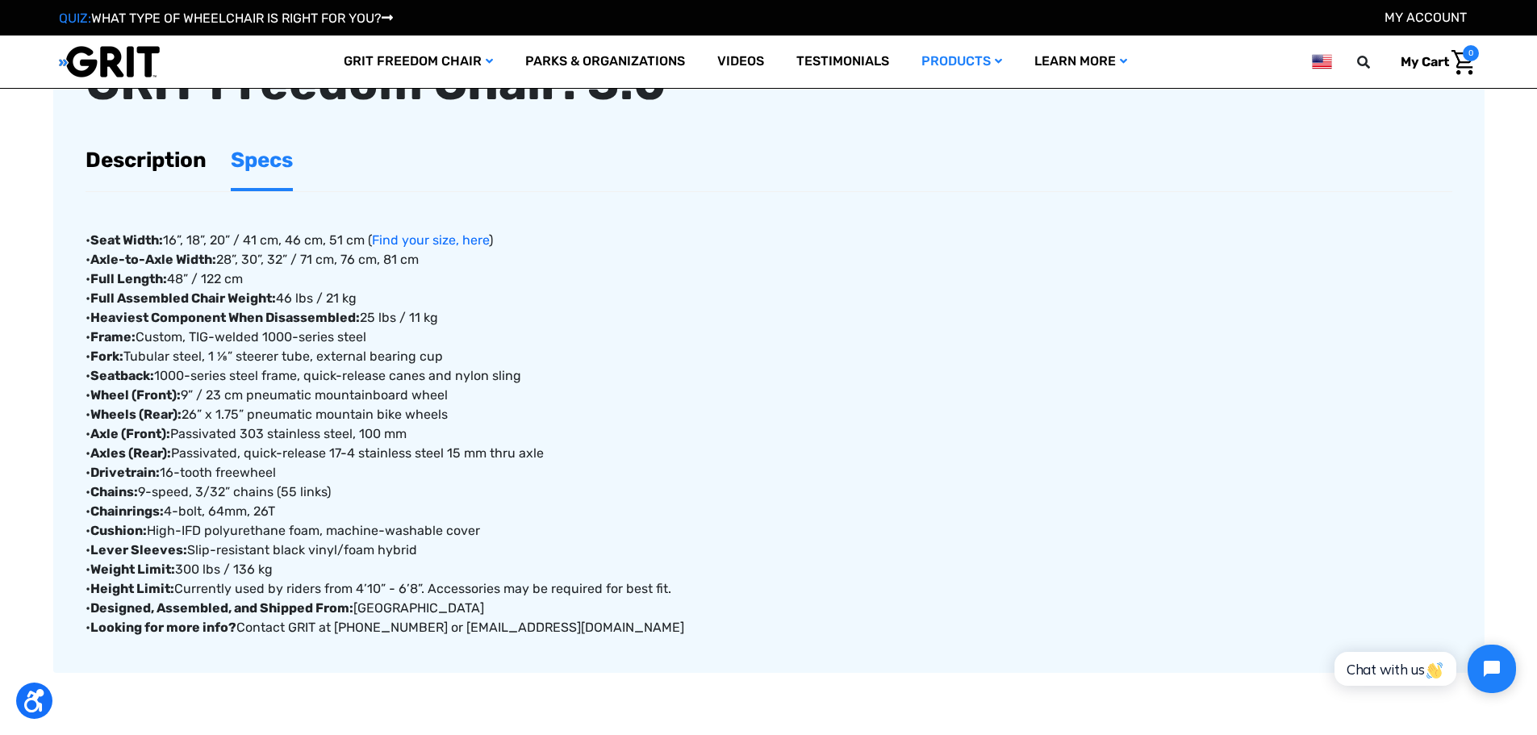
click at [193, 160] on link "Description" at bounding box center [146, 160] width 121 height 56
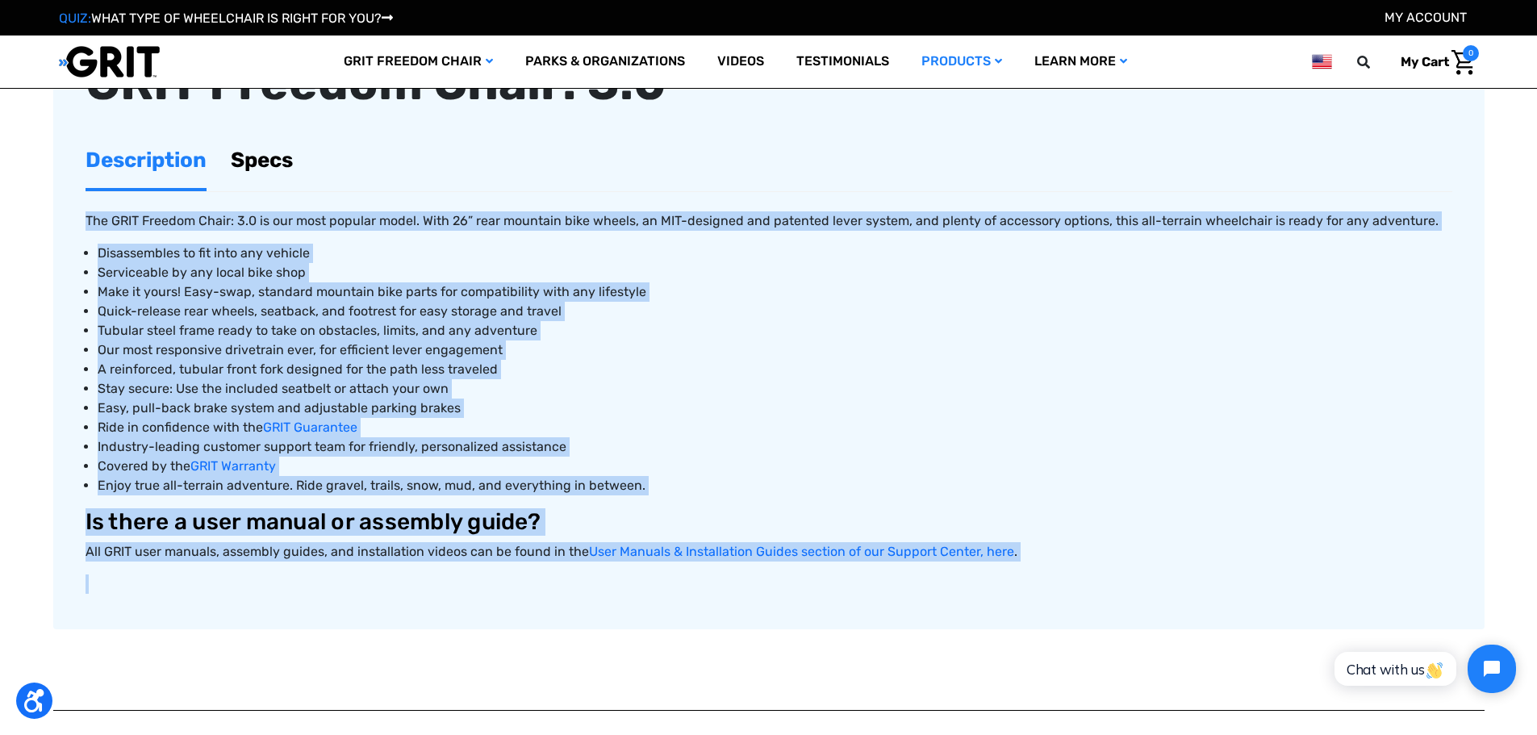
drag, startPoint x: 75, startPoint y: 225, endPoint x: 781, endPoint y: 583, distance: 791.6
click at [781, 583] on article "GRIT Freedom Chair: 3.0 Description Specs The GRIT Freedom Chair: 3.0 is our mo…" at bounding box center [768, 330] width 1431 height 599
click at [781, 583] on p at bounding box center [769, 583] width 1367 height 19
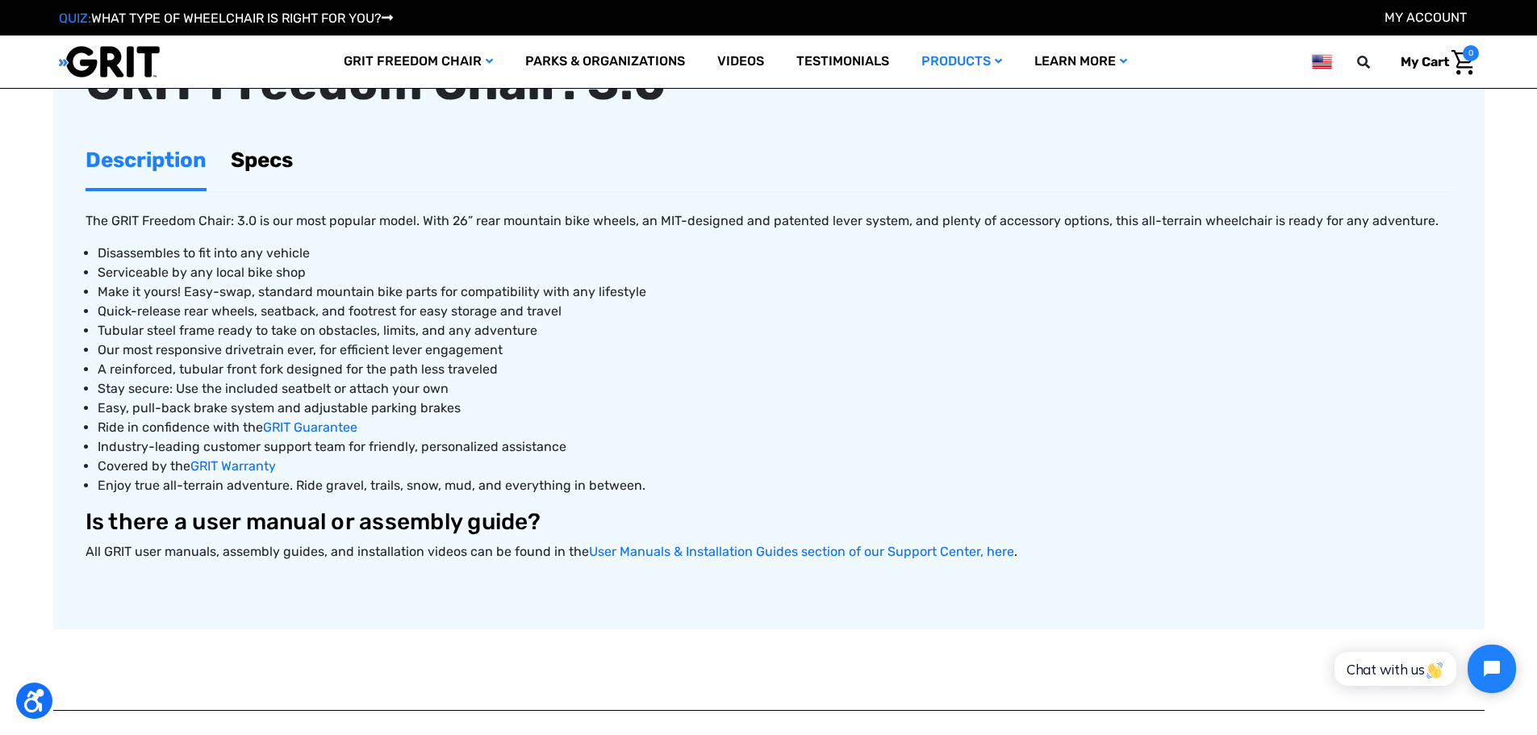
click at [561, 593] on p at bounding box center [769, 583] width 1367 height 19
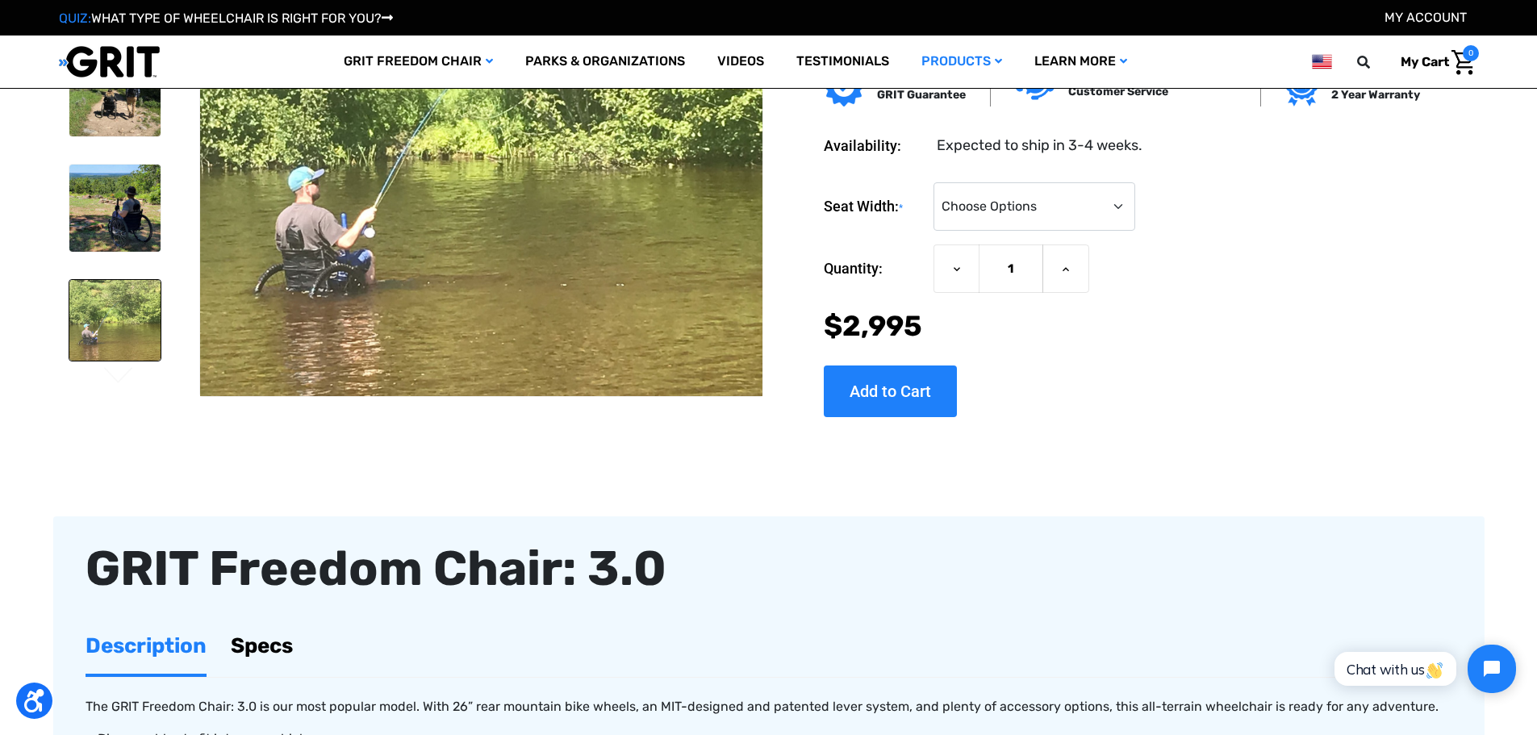
scroll to position [161, 0]
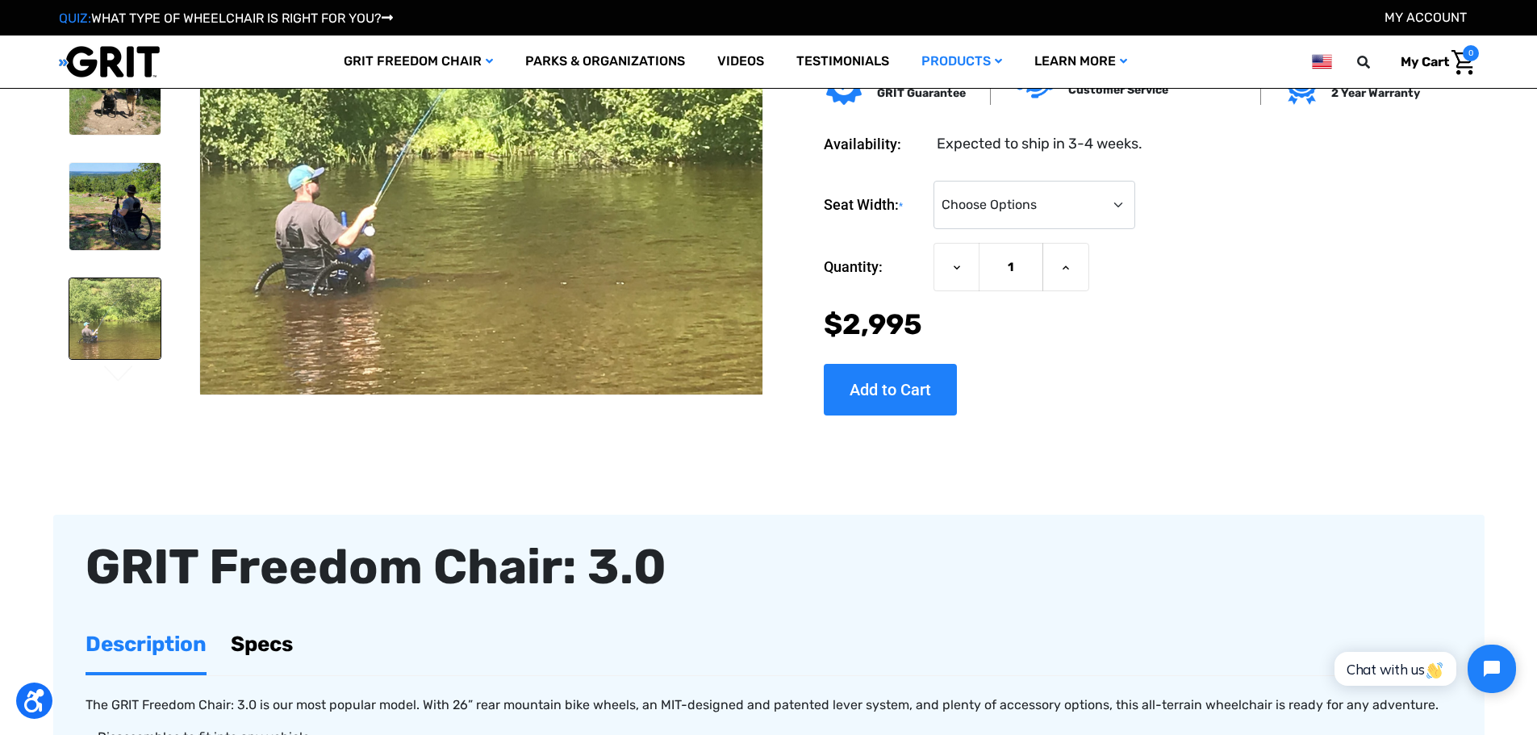
click at [101, 343] on img at bounding box center [114, 318] width 91 height 81
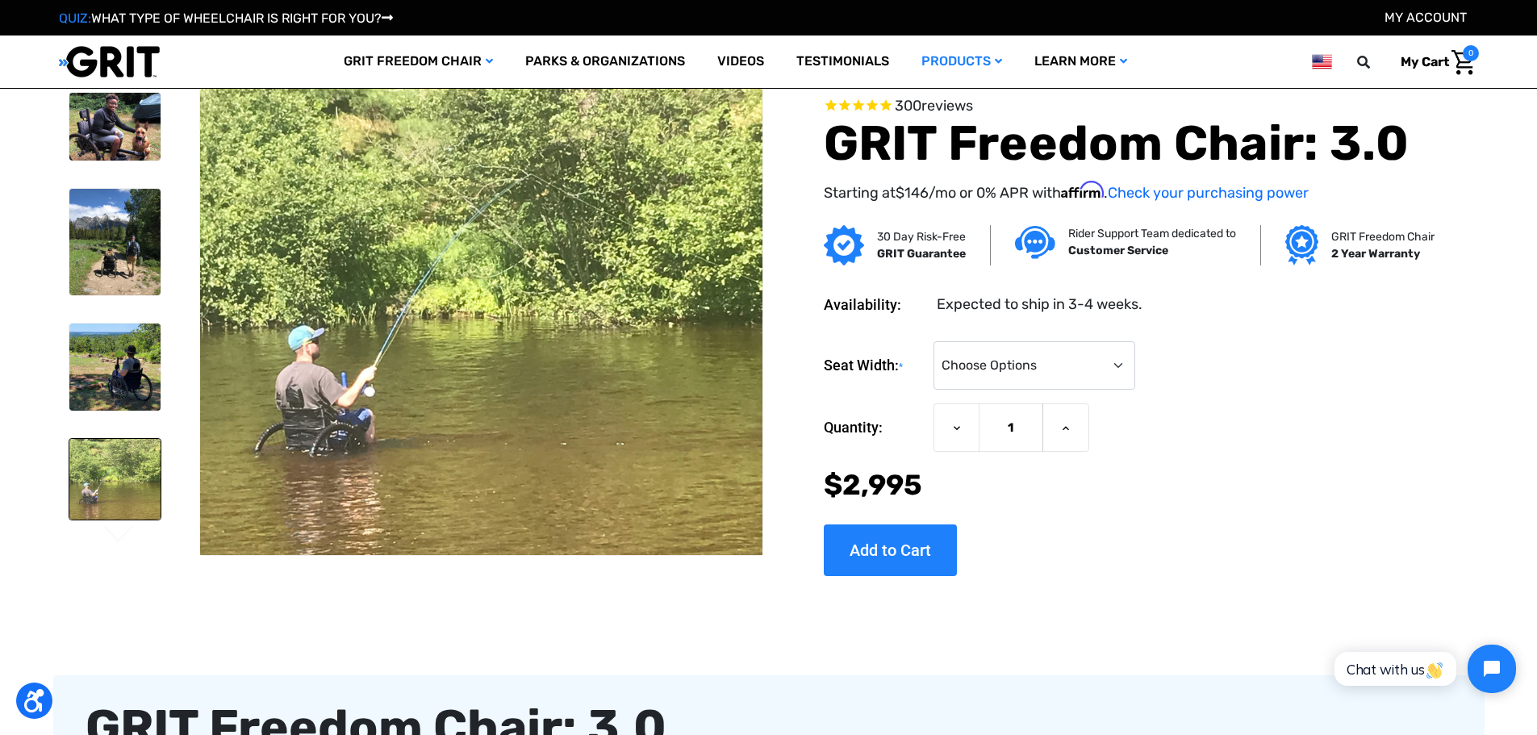
scroll to position [0, 0]
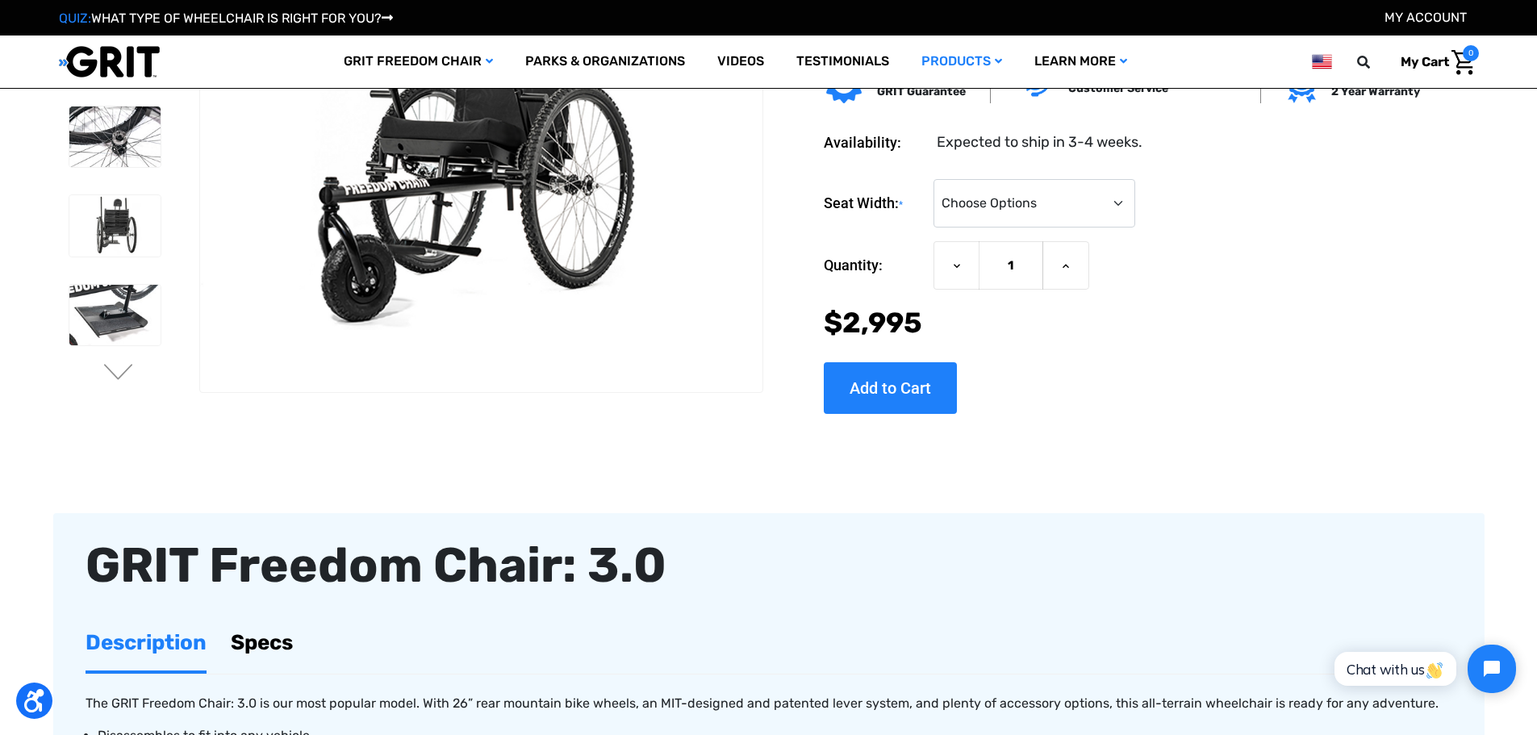
scroll to position [161, 0]
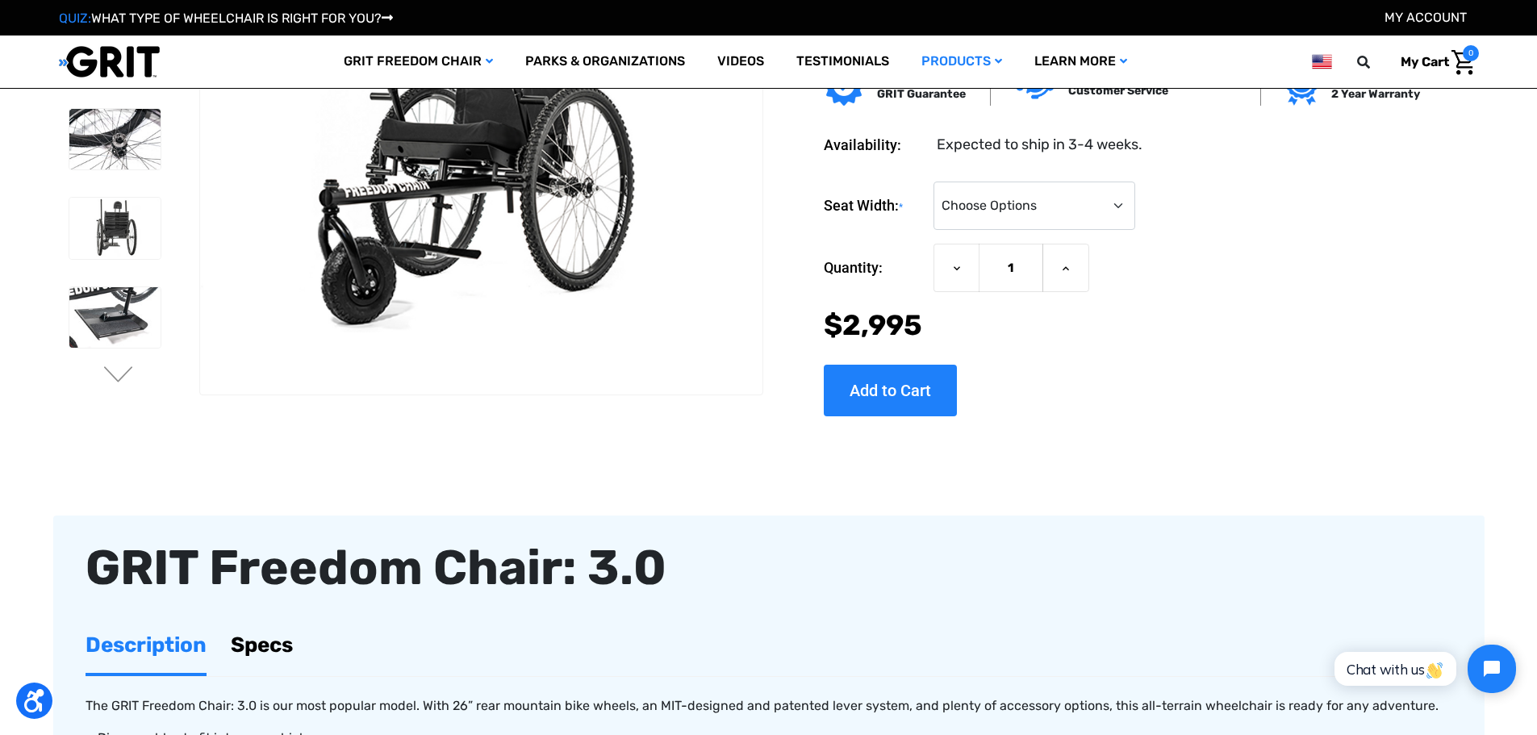
click at [123, 358] on div at bounding box center [114, 413] width 106 height 981
click at [118, 370] on button "Next" at bounding box center [119, 375] width 34 height 19
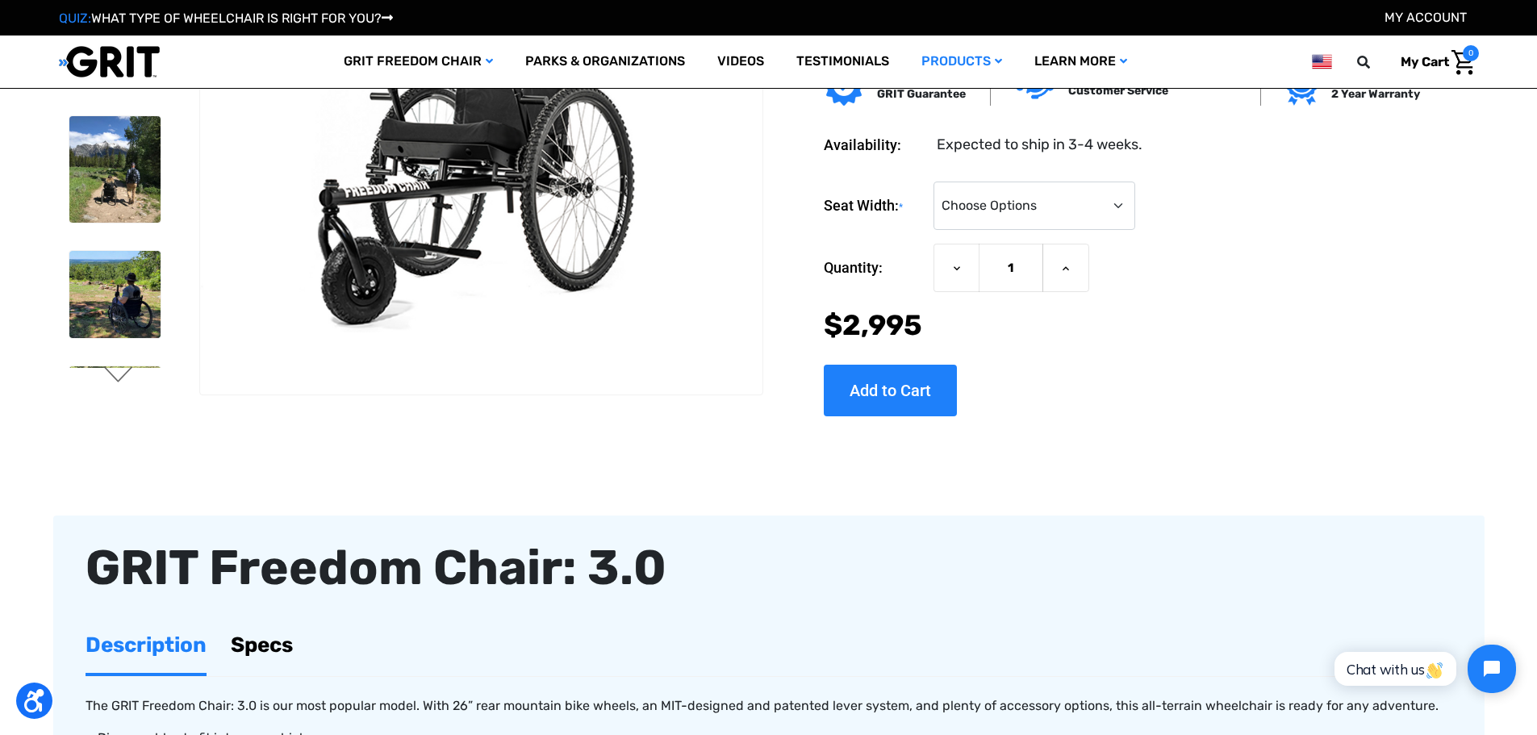
scroll to position [0, 0]
click at [118, 370] on button "Next" at bounding box center [119, 375] width 34 height 19
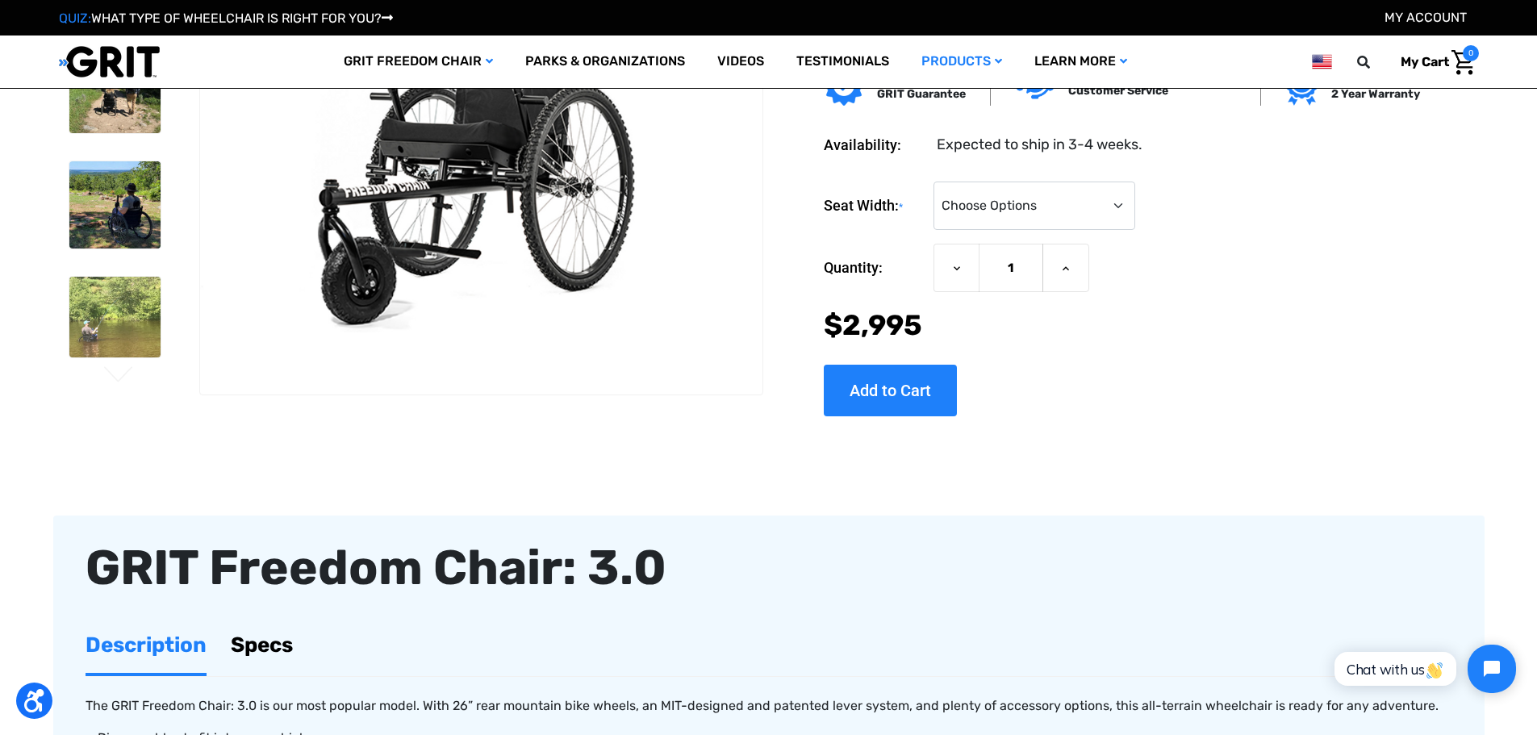
click at [118, 370] on button "Next" at bounding box center [119, 375] width 34 height 19
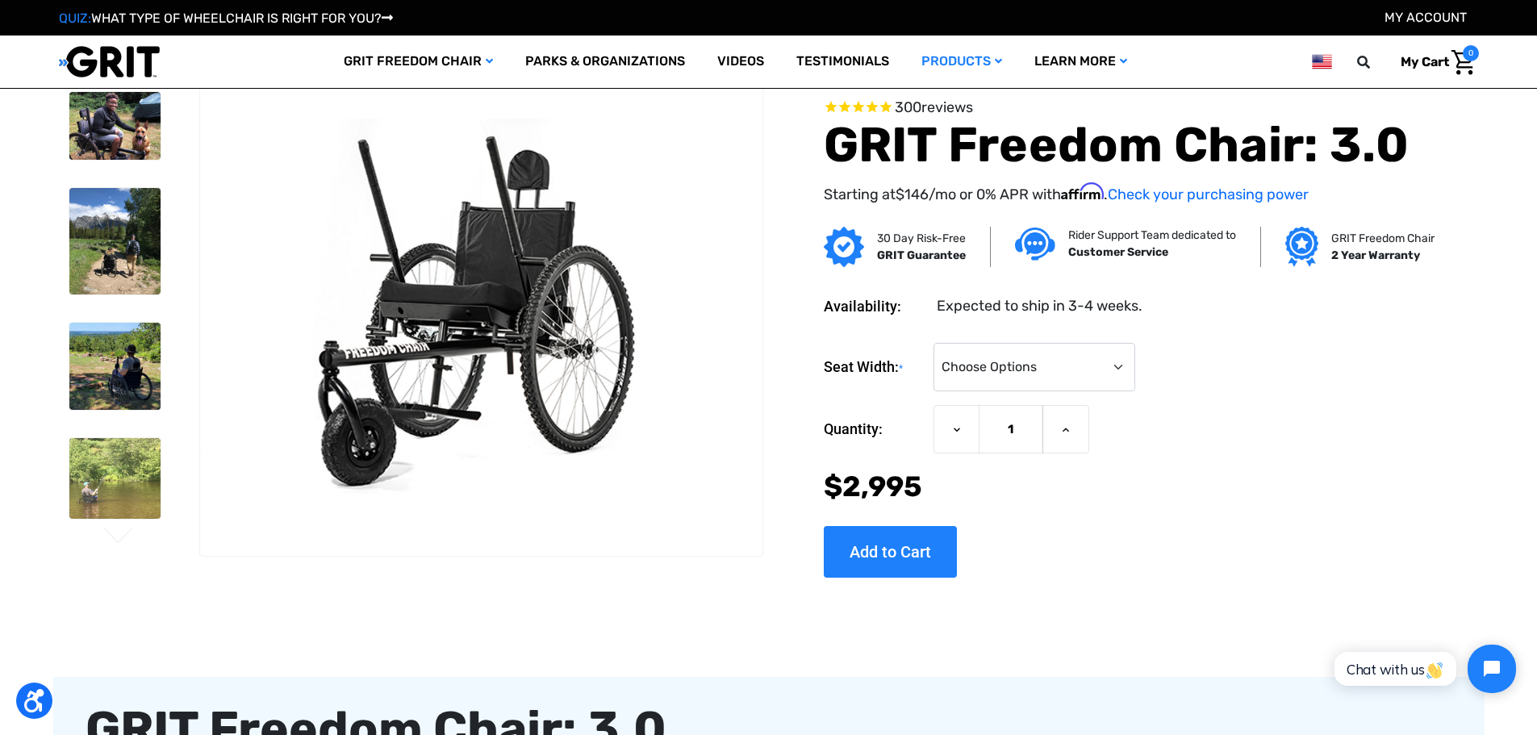
click at [118, 370] on div at bounding box center [114, 39] width 106 height 981
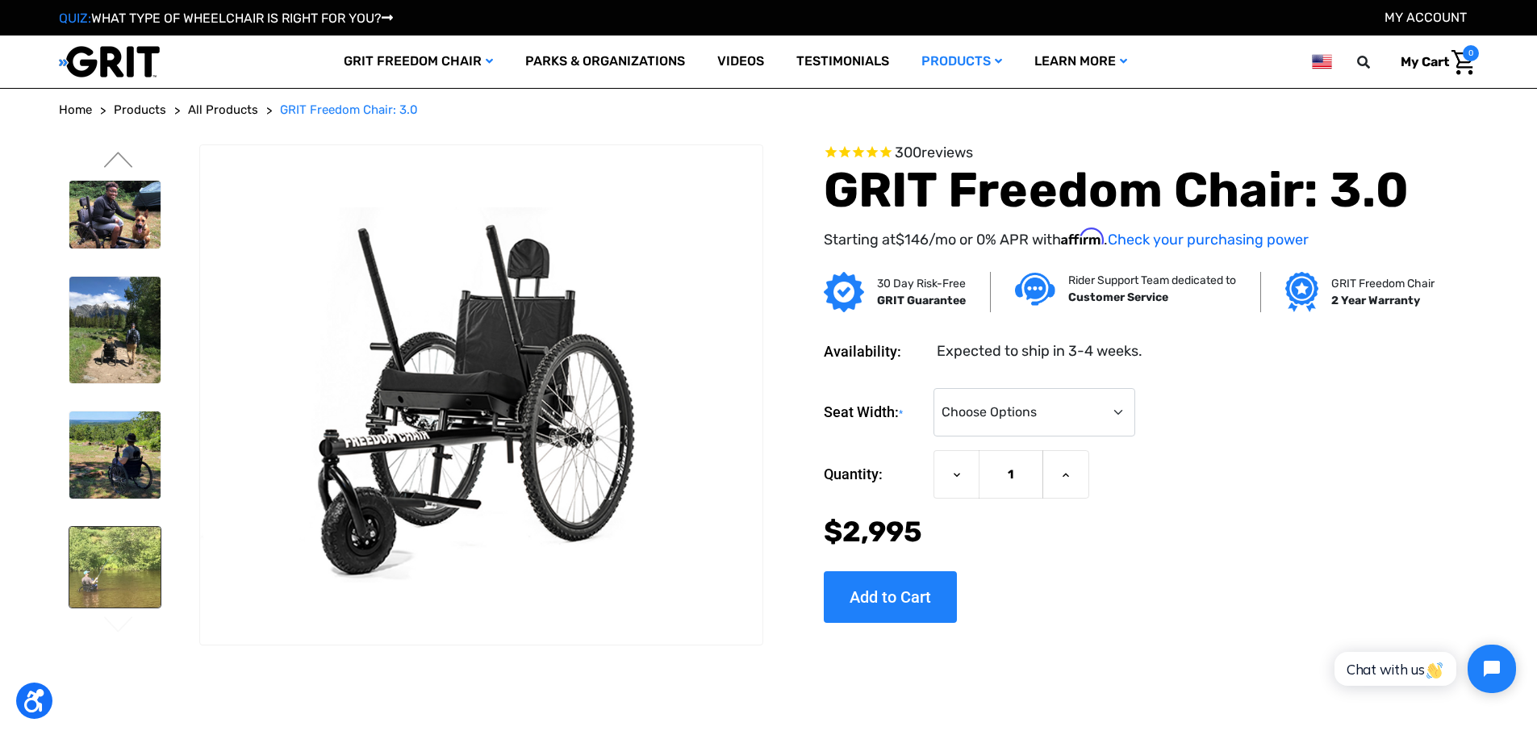
click at [132, 548] on img at bounding box center [114, 567] width 91 height 81
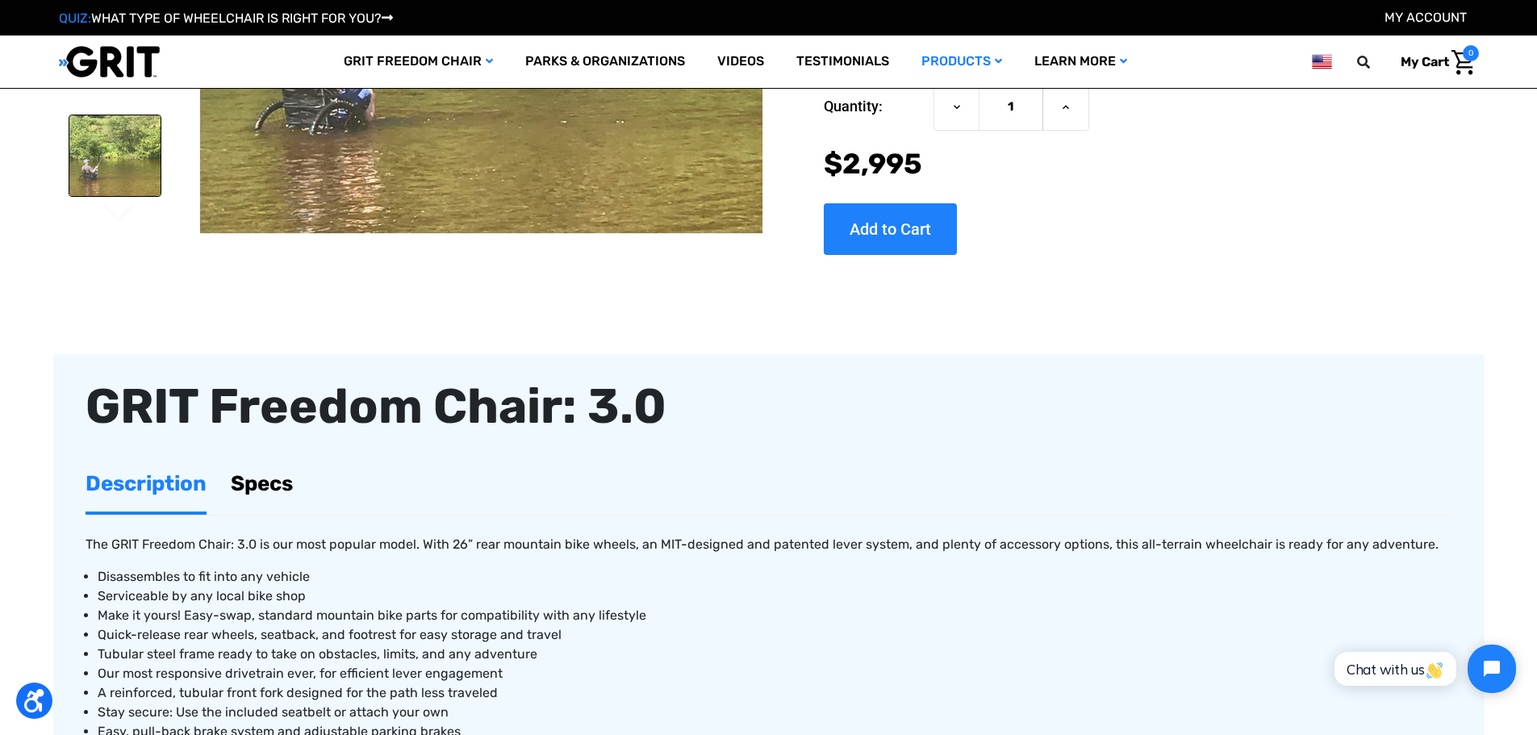
scroll to position [565, 0]
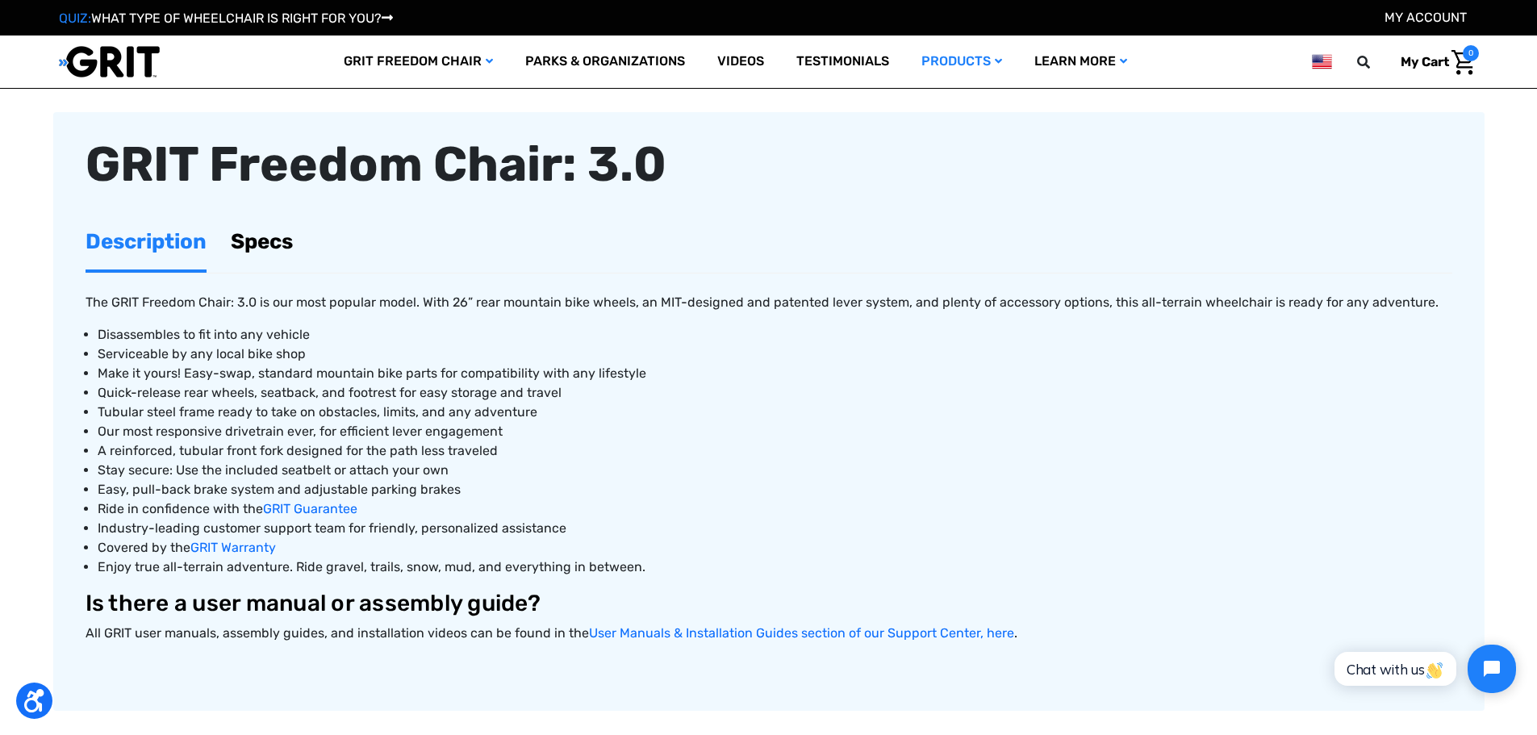
click at [234, 244] on link "Specs" at bounding box center [262, 242] width 62 height 56
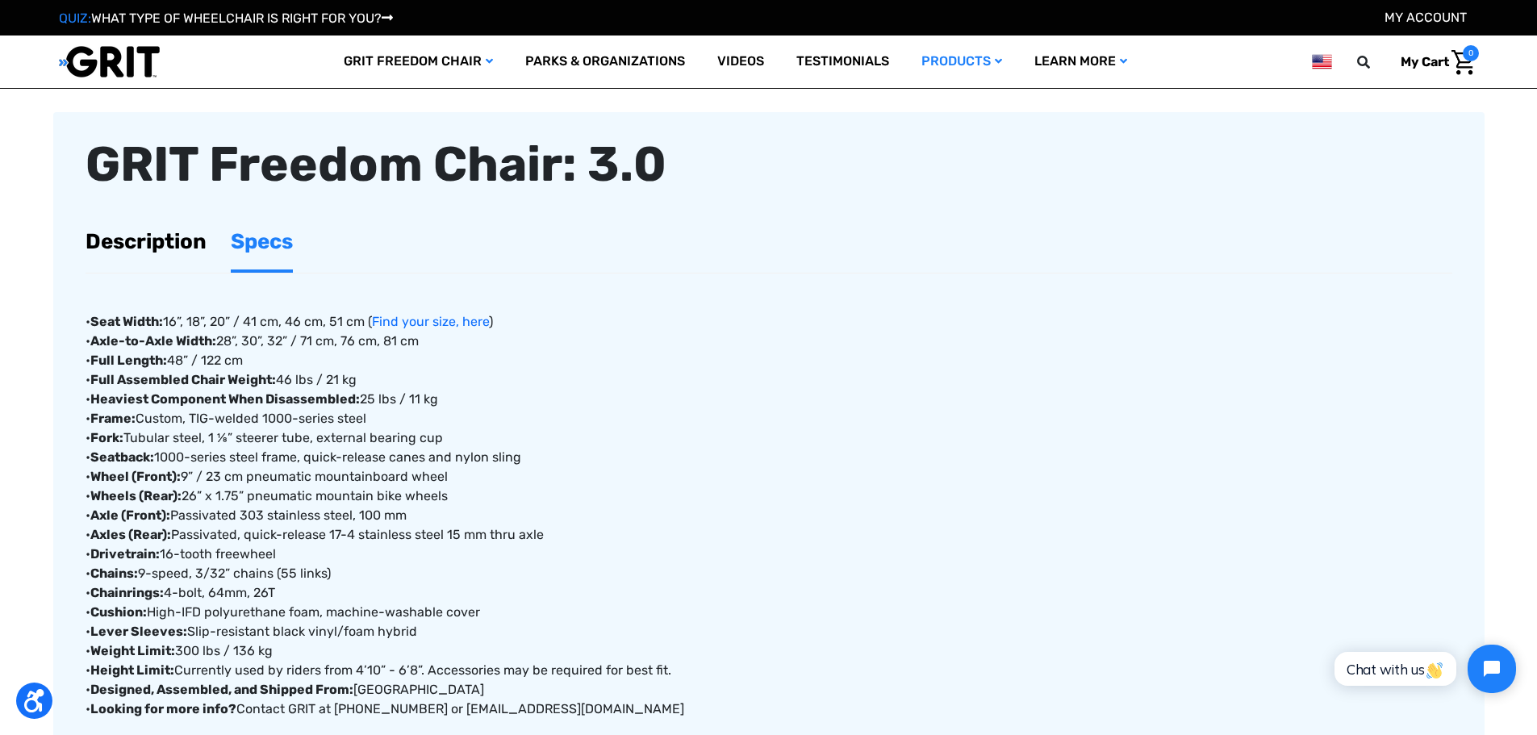
click at [103, 253] on link "Description" at bounding box center [146, 242] width 121 height 56
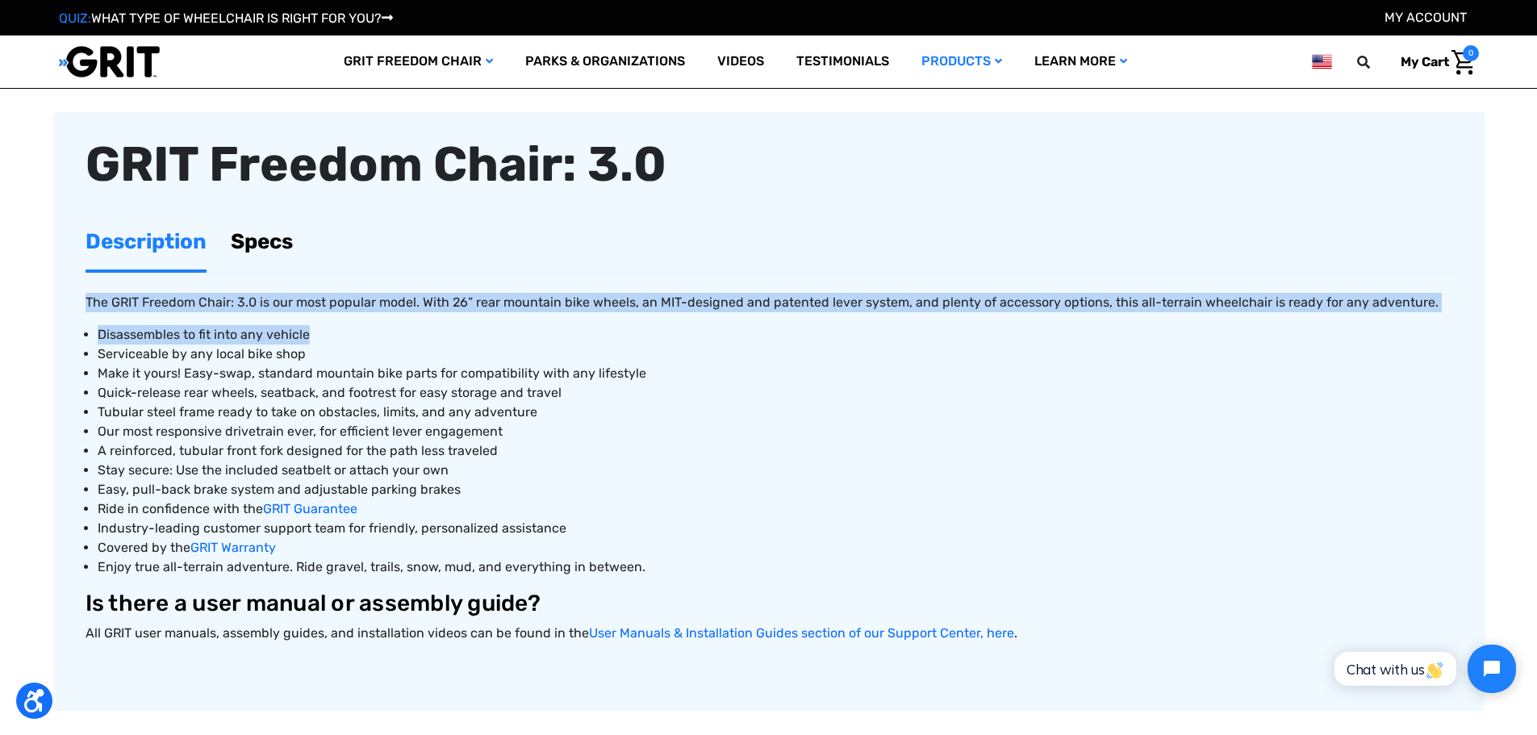
drag, startPoint x: 81, startPoint y: 294, endPoint x: 380, endPoint y: 319, distance: 300.4
click at [380, 319] on article "GRIT Freedom Chair: 3.0 Description Specs The GRIT Freedom Chair: 3.0 is our mo…" at bounding box center [768, 411] width 1431 height 599
click at [380, 319] on div "The GRIT Freedom Chair: 3.0 is our most popular model. With 26” rear mountain b…" at bounding box center [769, 474] width 1367 height 402
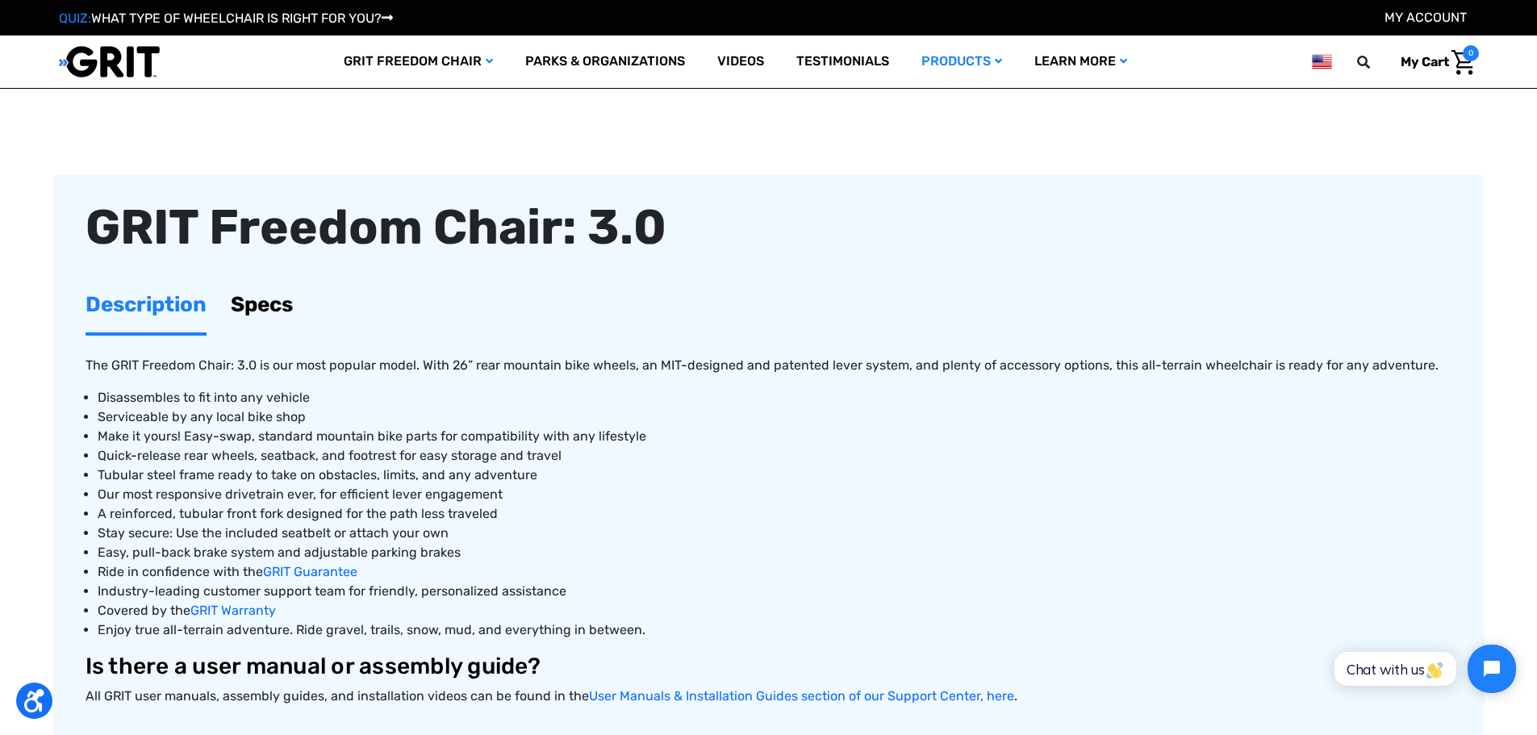
scroll to position [484, 0]
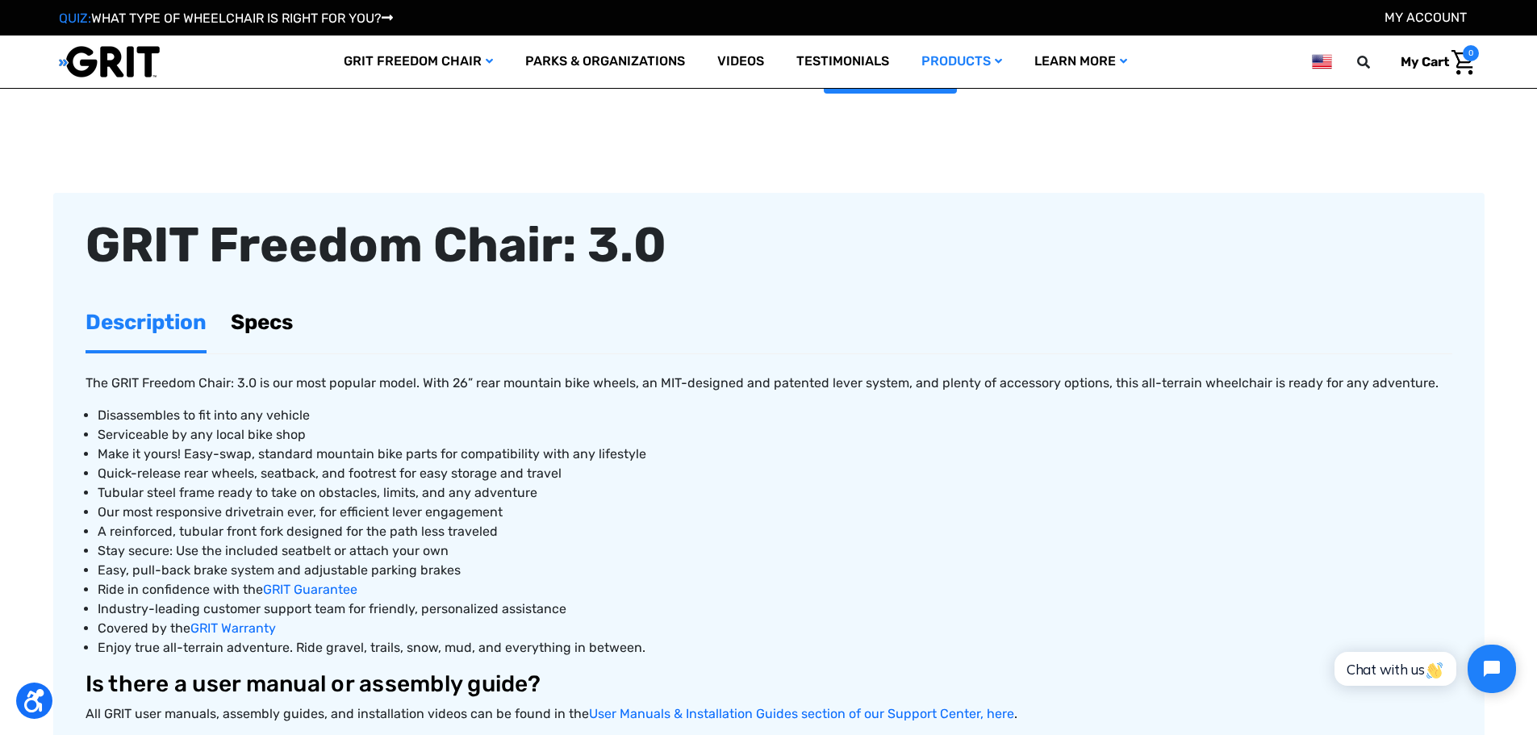
click at [293, 349] on link "Specs" at bounding box center [262, 322] width 62 height 56
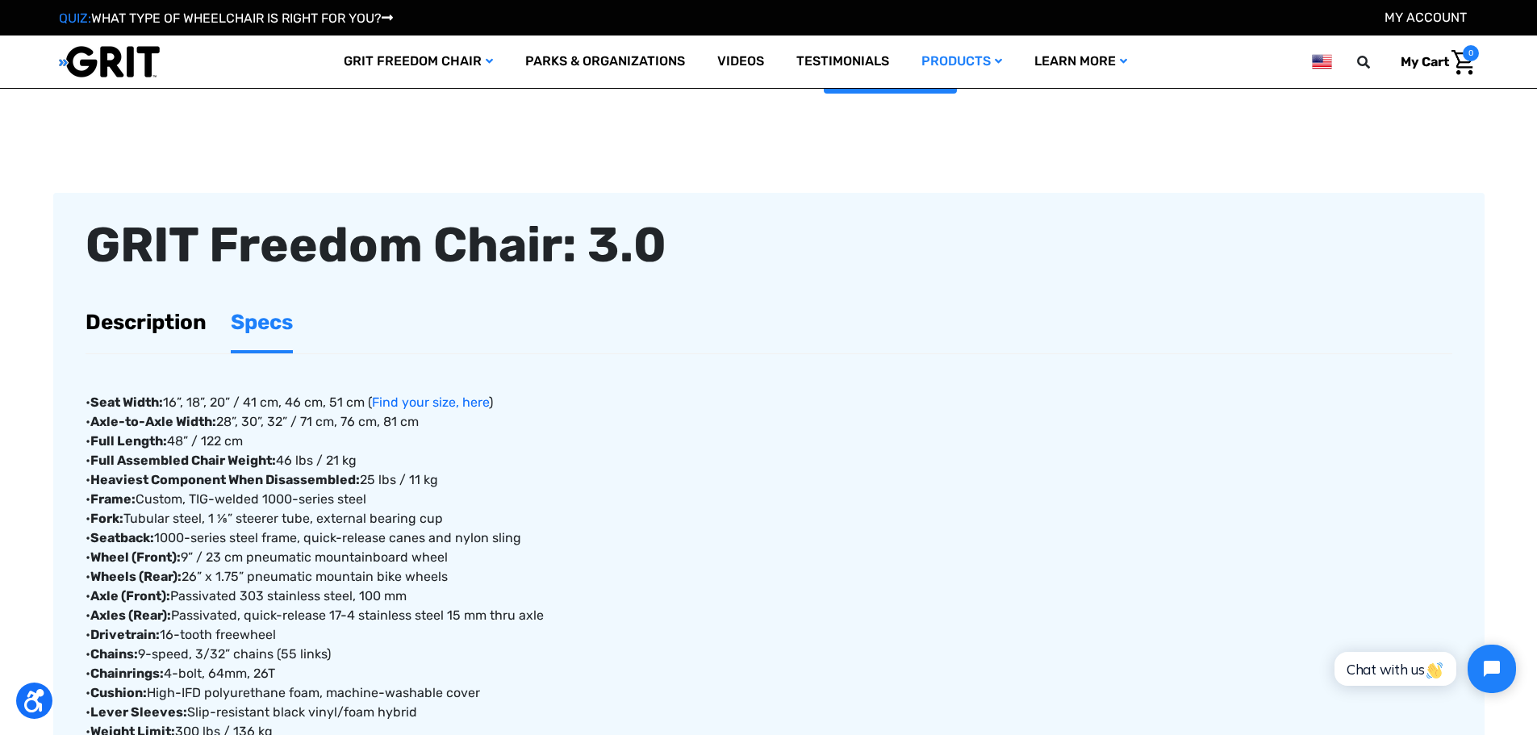
click at [178, 351] on li "Description" at bounding box center [146, 323] width 121 height 59
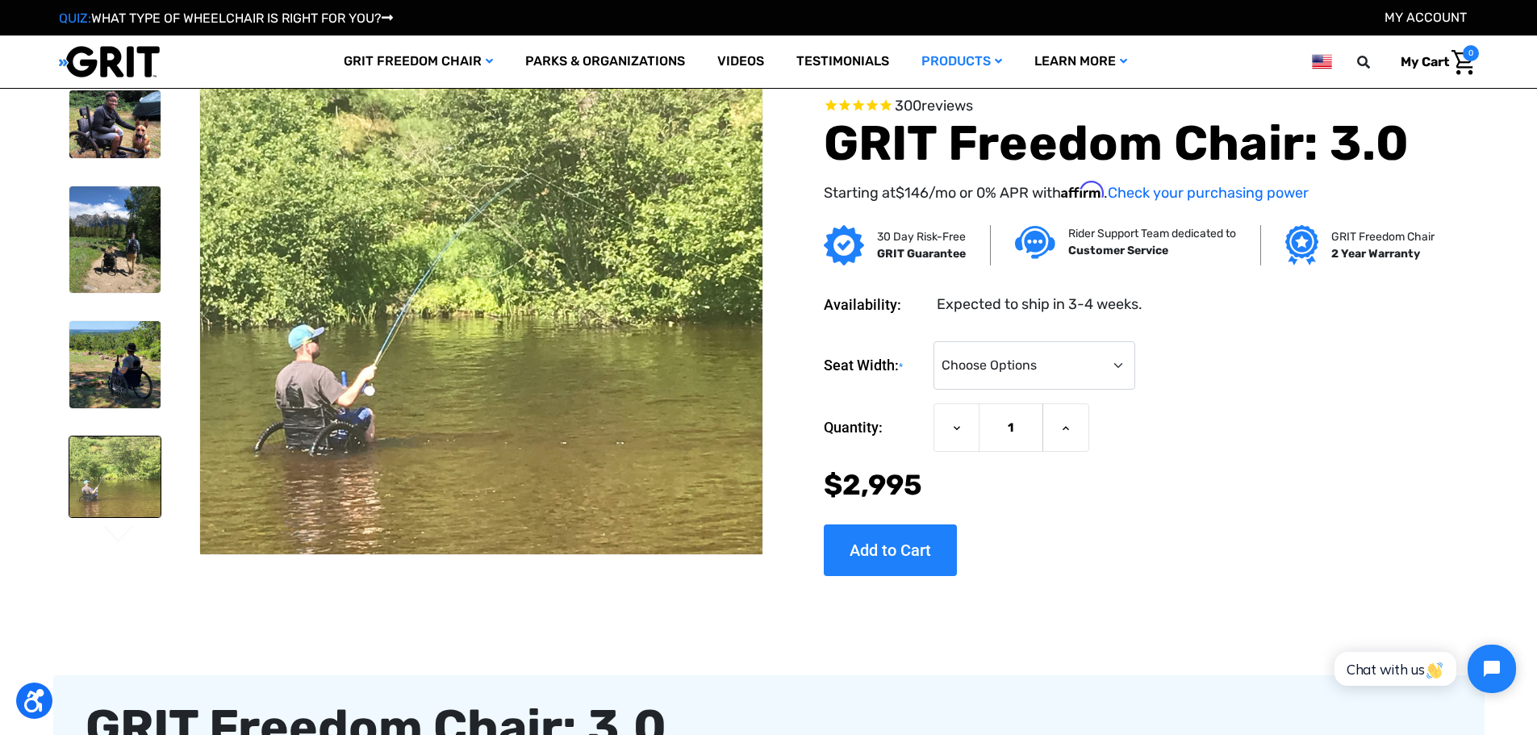
scroll to position [0, 0]
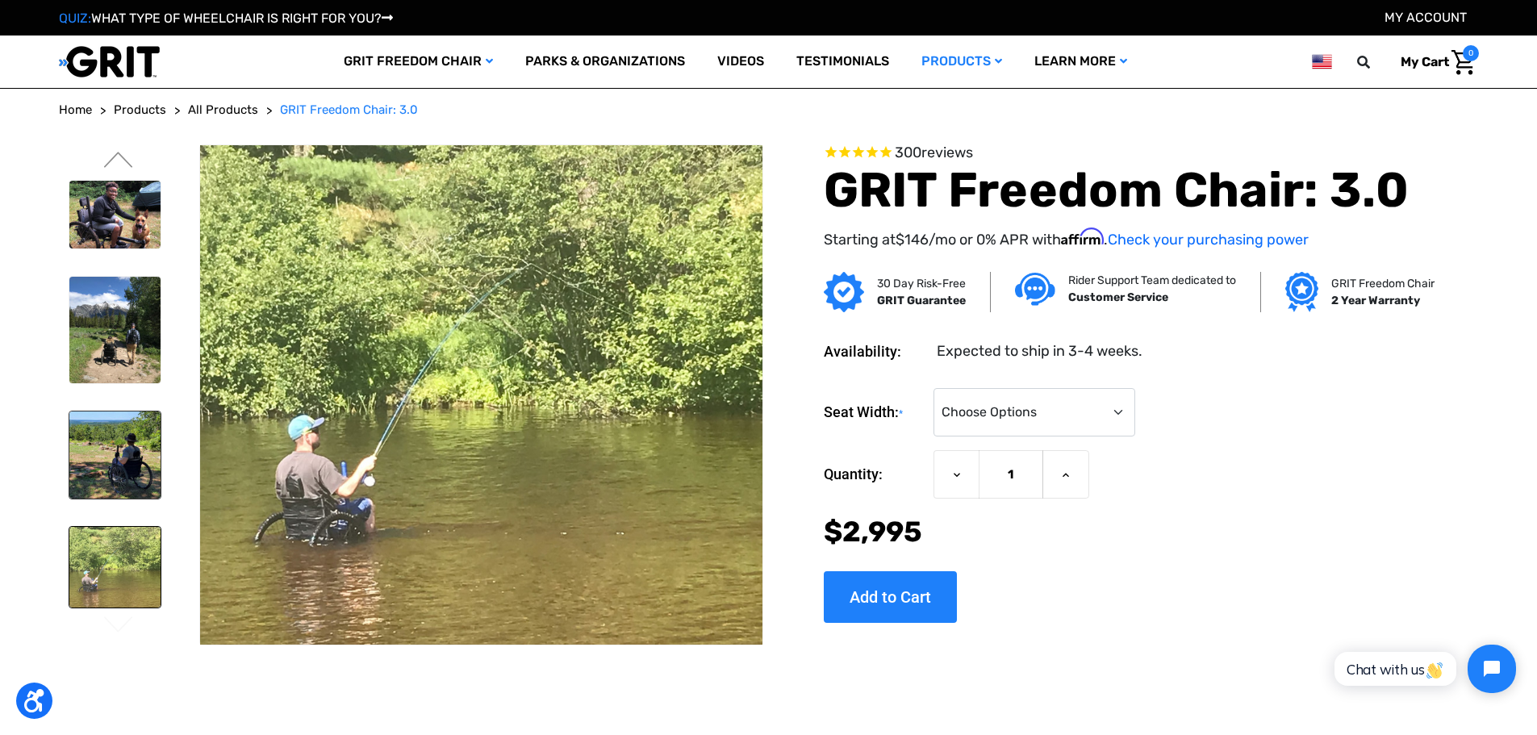
click at [90, 457] on img at bounding box center [114, 454] width 91 height 86
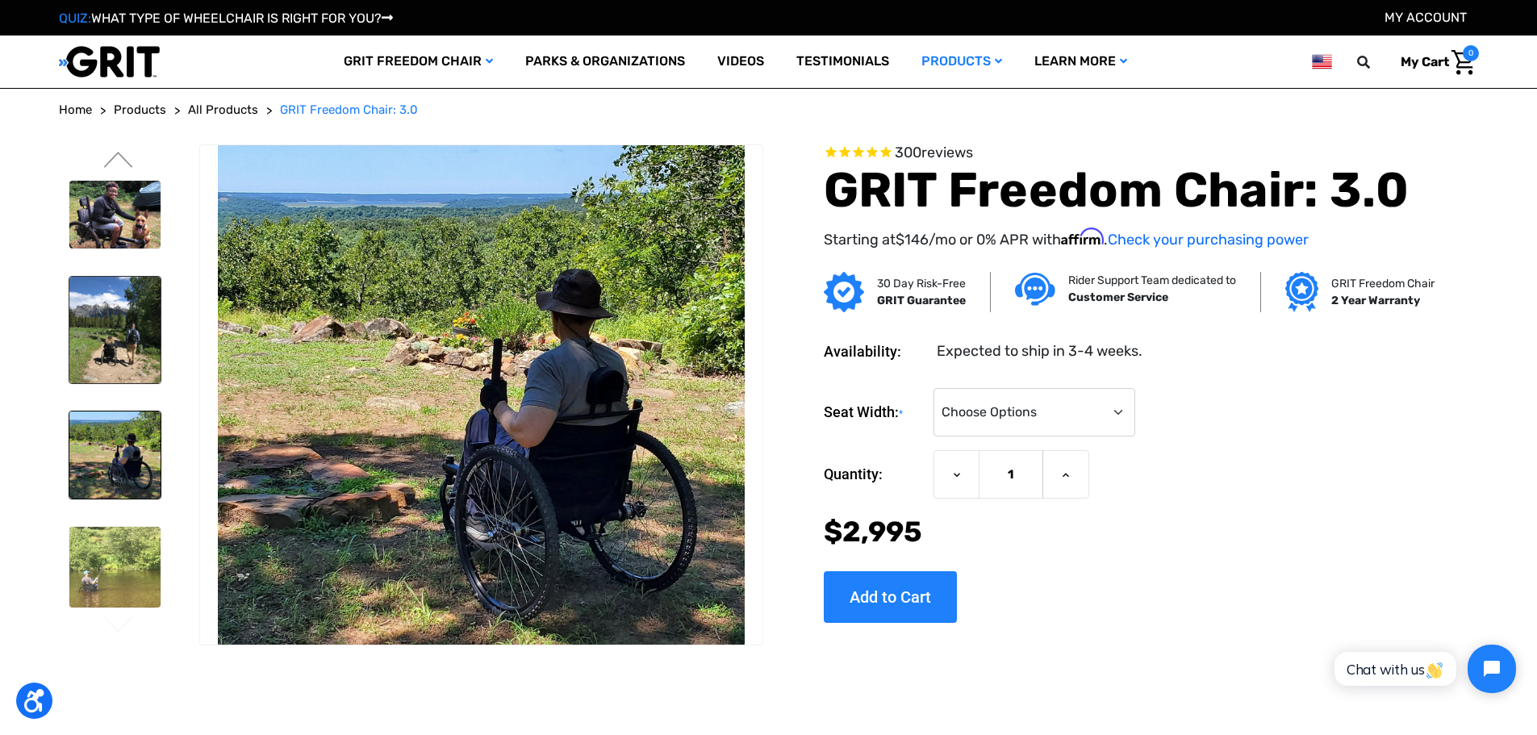
click at [111, 365] on img at bounding box center [114, 330] width 91 height 106
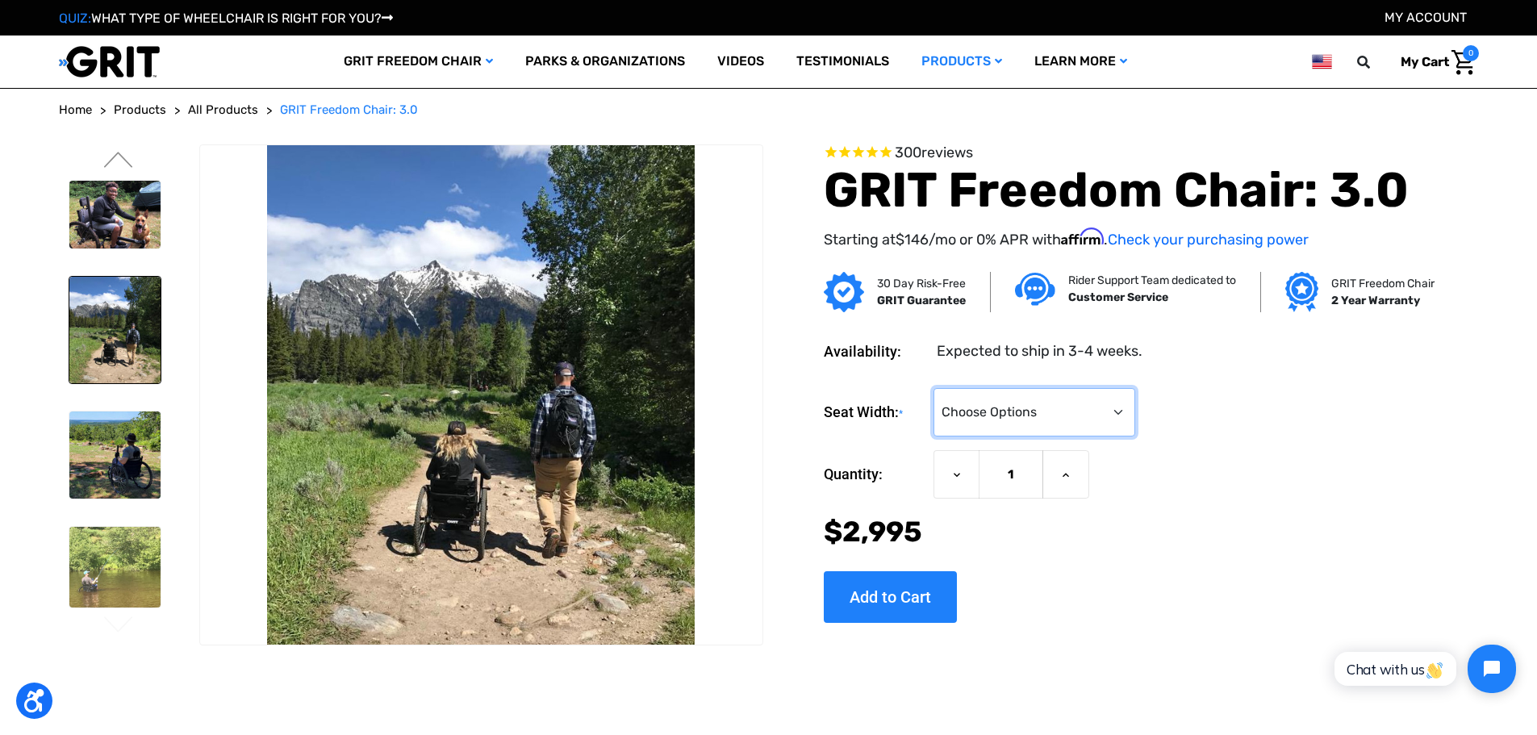
click at [1029, 403] on select "Choose Options 16" 18" 20"" at bounding box center [1034, 412] width 202 height 48
select select "324"
click at [933, 388] on select "Choose Options 16" 18" 20"" at bounding box center [1034, 412] width 202 height 48
click at [1065, 480] on icon at bounding box center [1065, 475] width 13 height 13
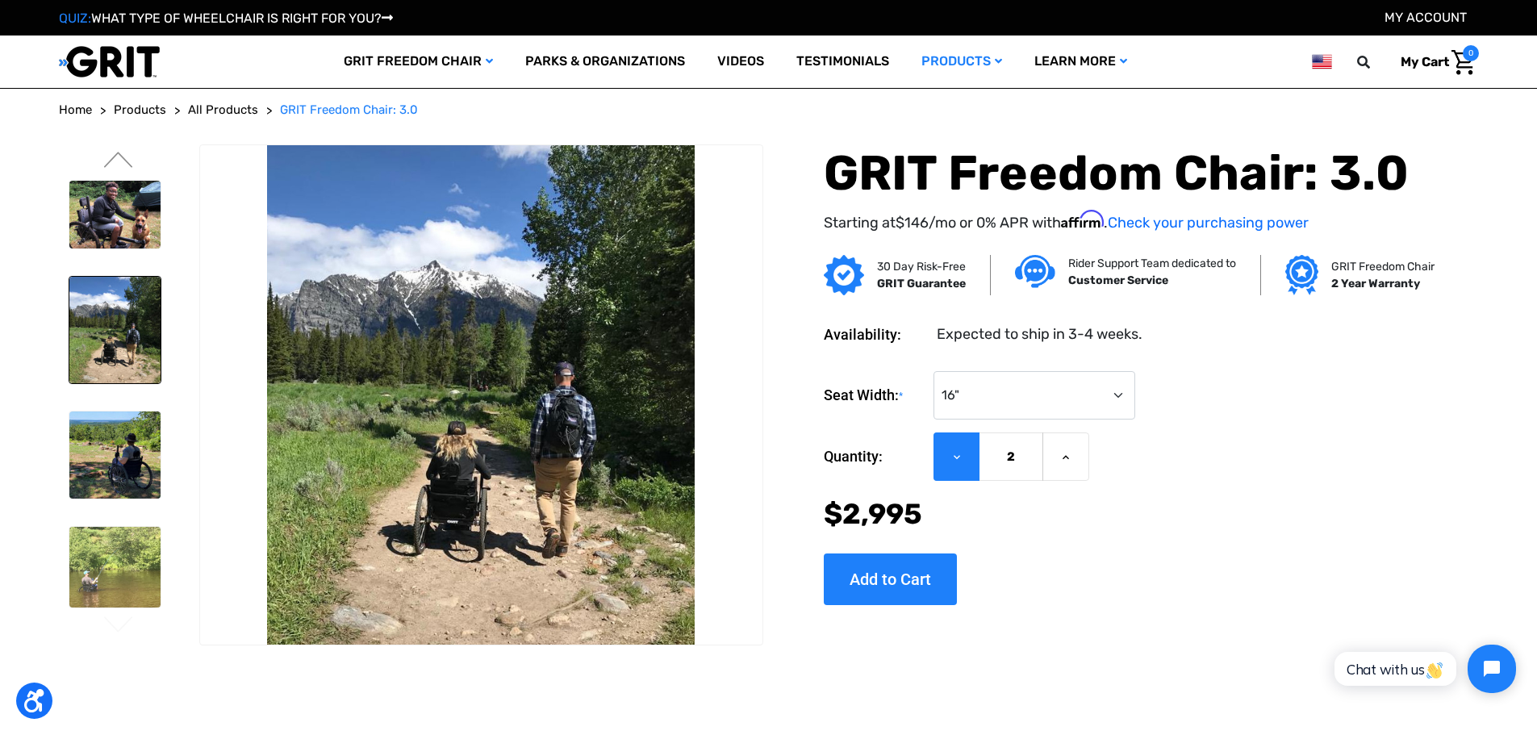
click at [949, 461] on button "Decrease Quantity of GRIT Freedom Chair: 3.0" at bounding box center [956, 456] width 46 height 49
type input "1"
click at [953, 463] on button "Decrease Quantity of GRIT Freedom Chair: 3.0" at bounding box center [956, 456] width 46 height 49
click at [953, 463] on icon at bounding box center [956, 457] width 13 height 13
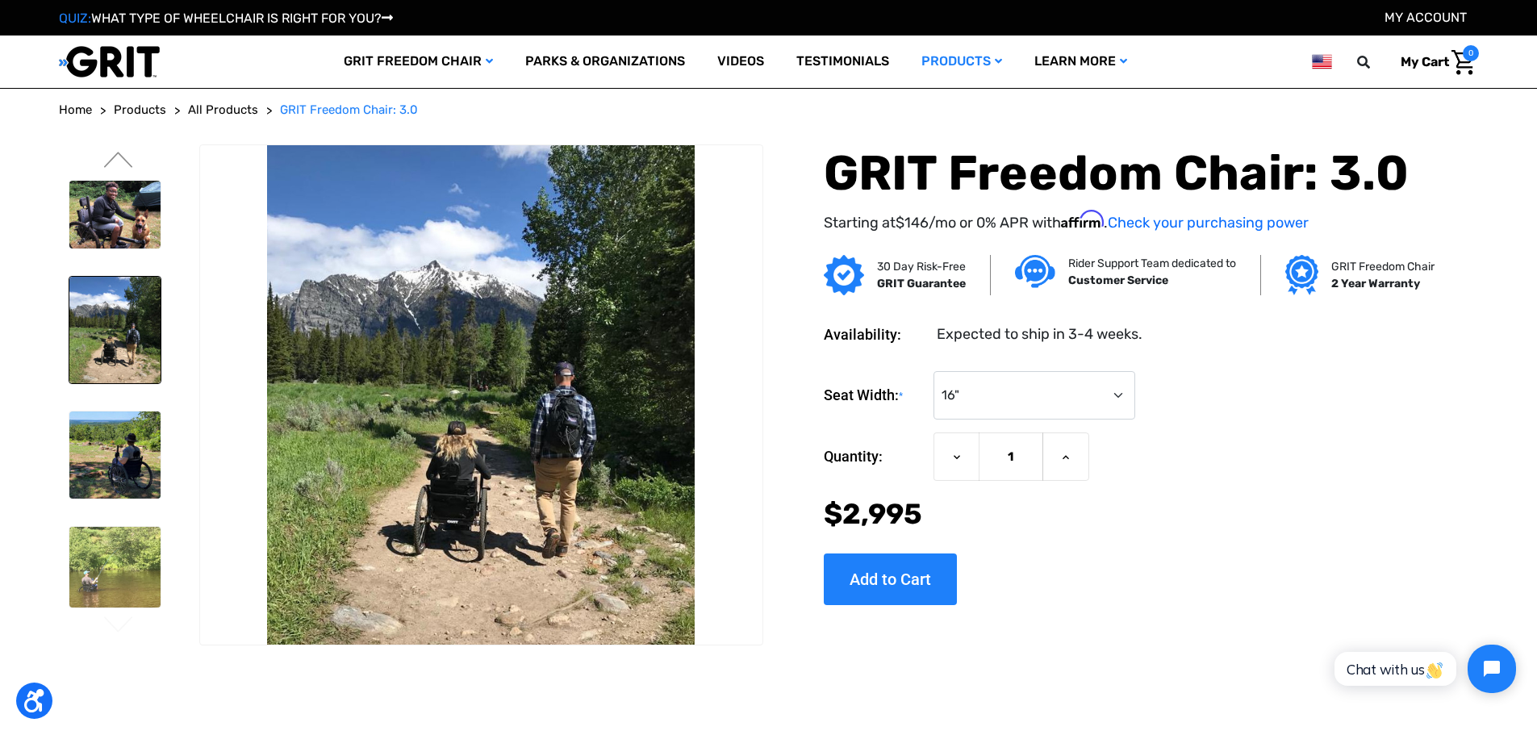
click at [941, 288] on strong "GRIT Guarantee" at bounding box center [921, 284] width 89 height 14
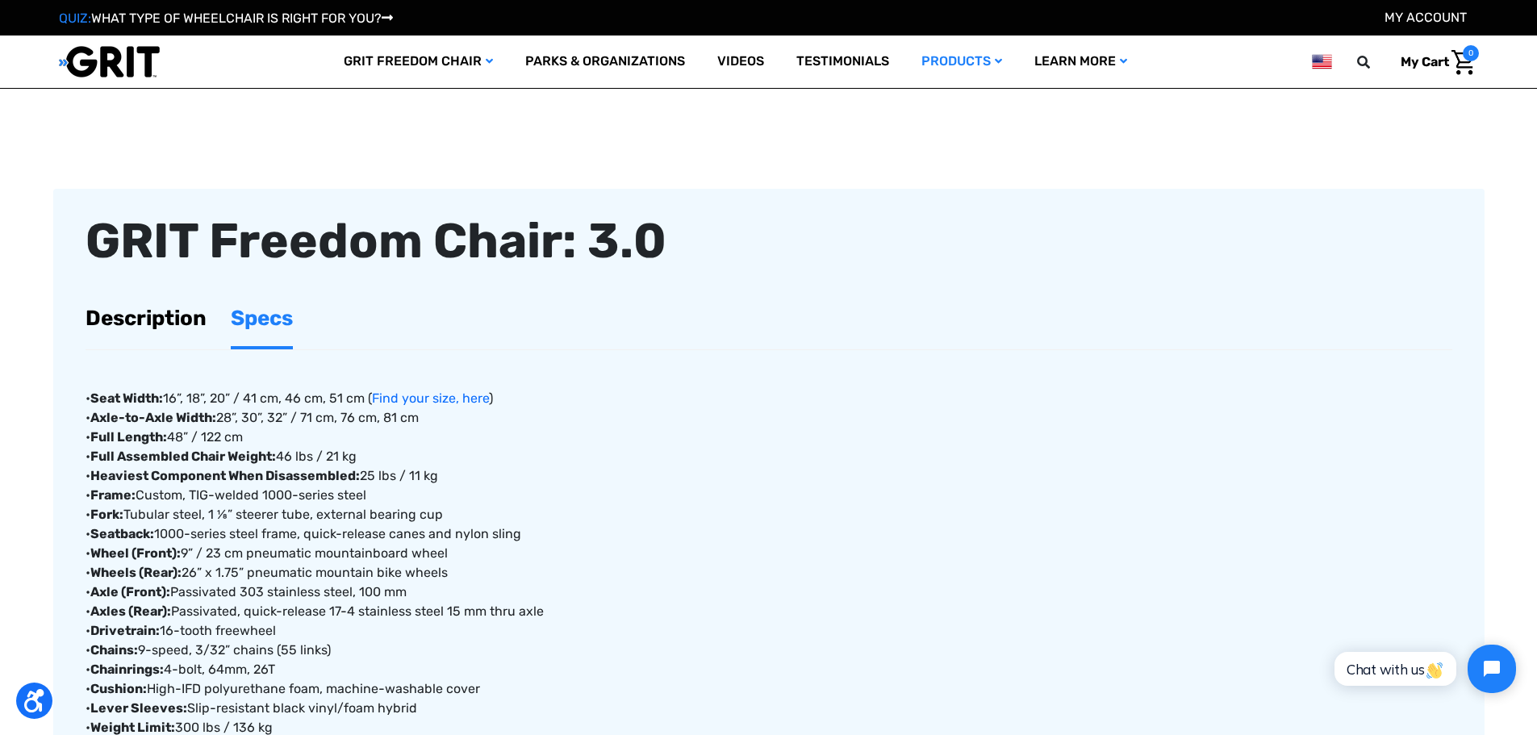
scroll to position [484, 0]
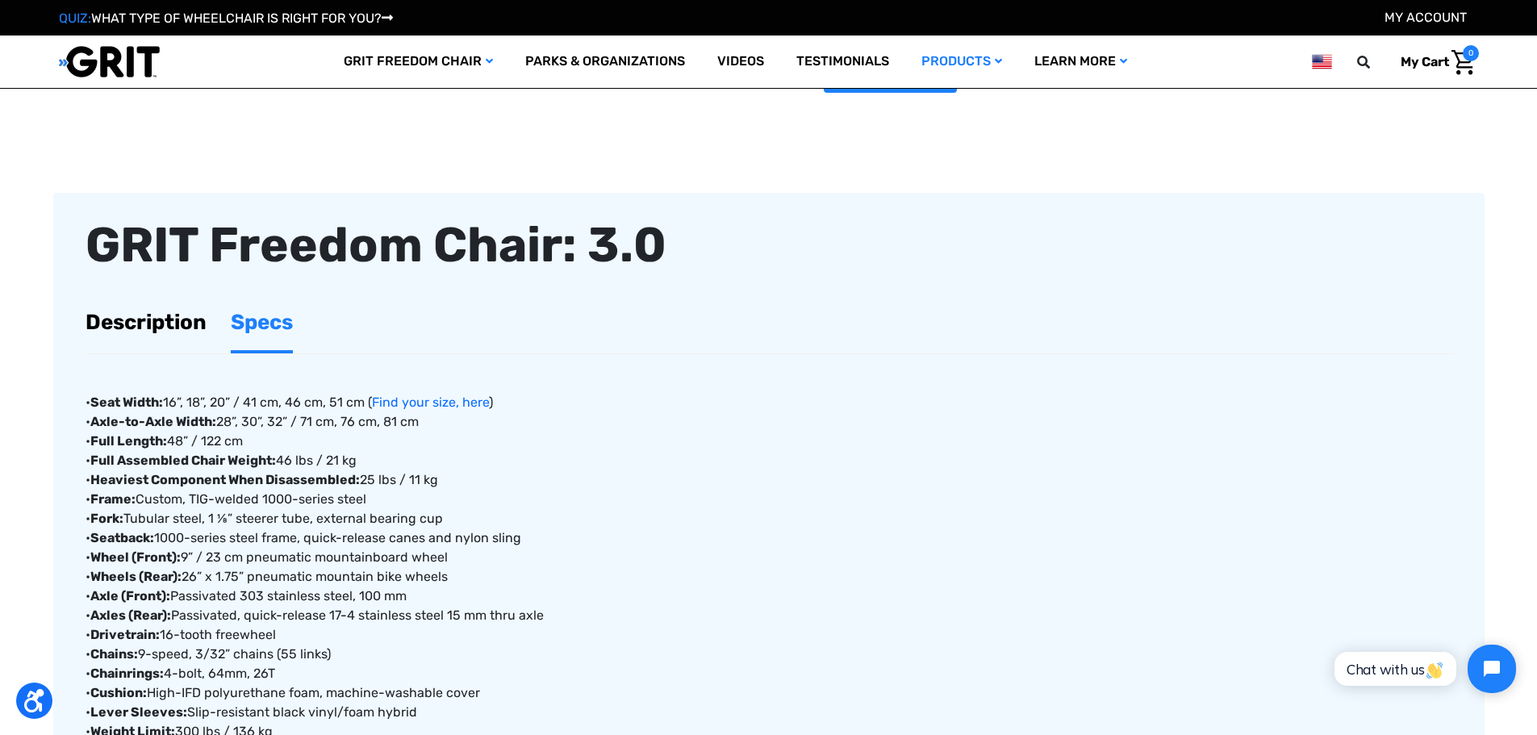
click at [186, 325] on link "Description" at bounding box center [146, 322] width 121 height 56
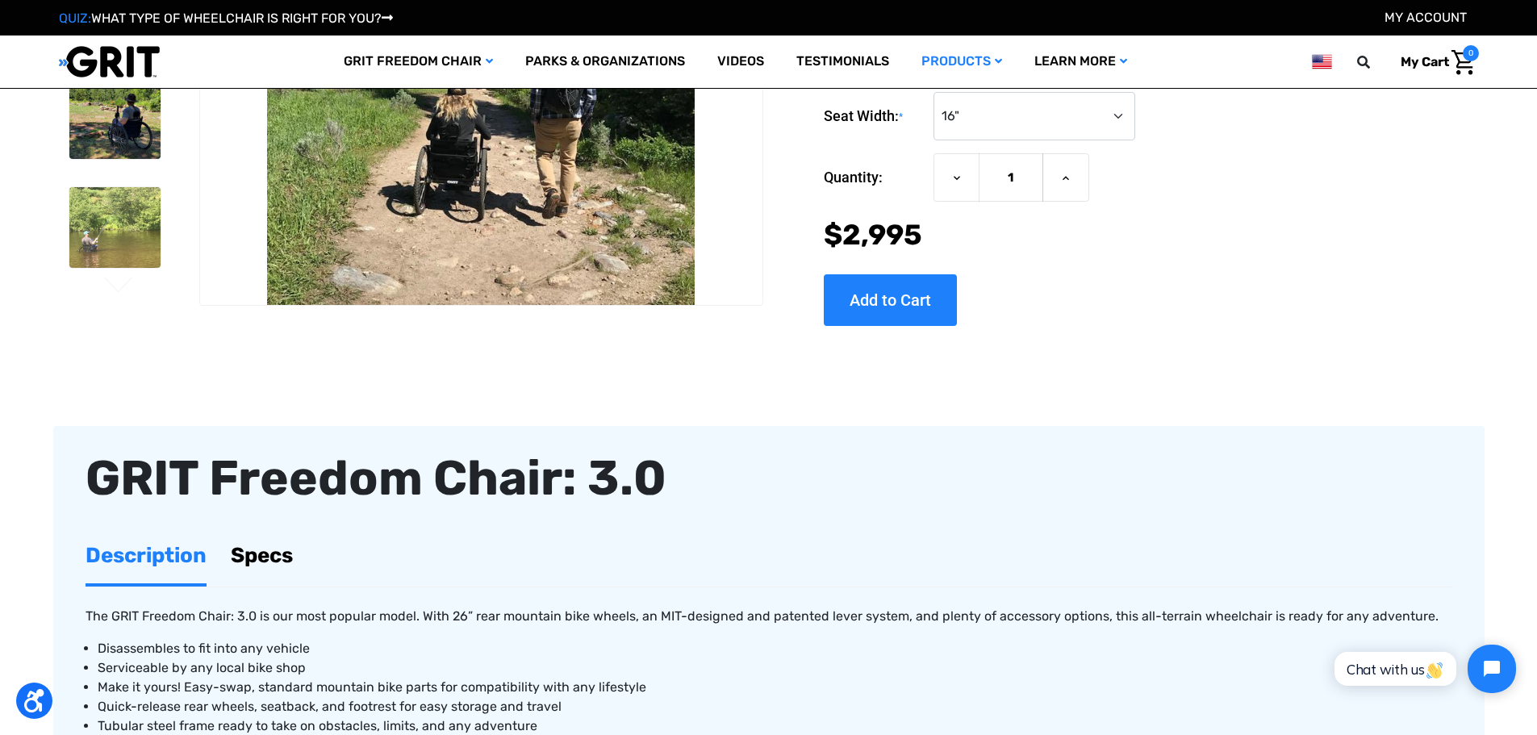
scroll to position [0, 0]
